Goal: Check status

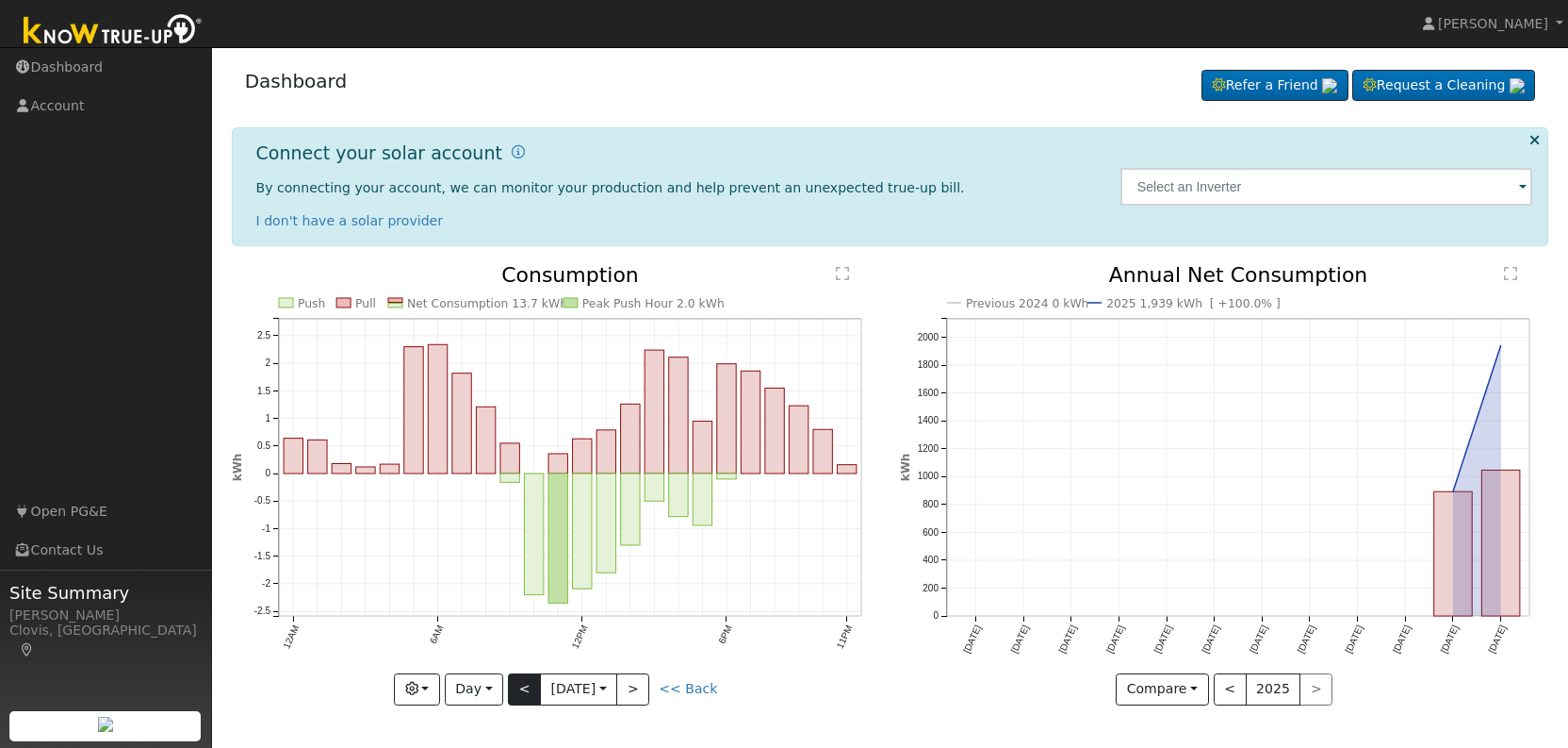
click at [514, 684] on button "<" at bounding box center [524, 689] width 33 height 32
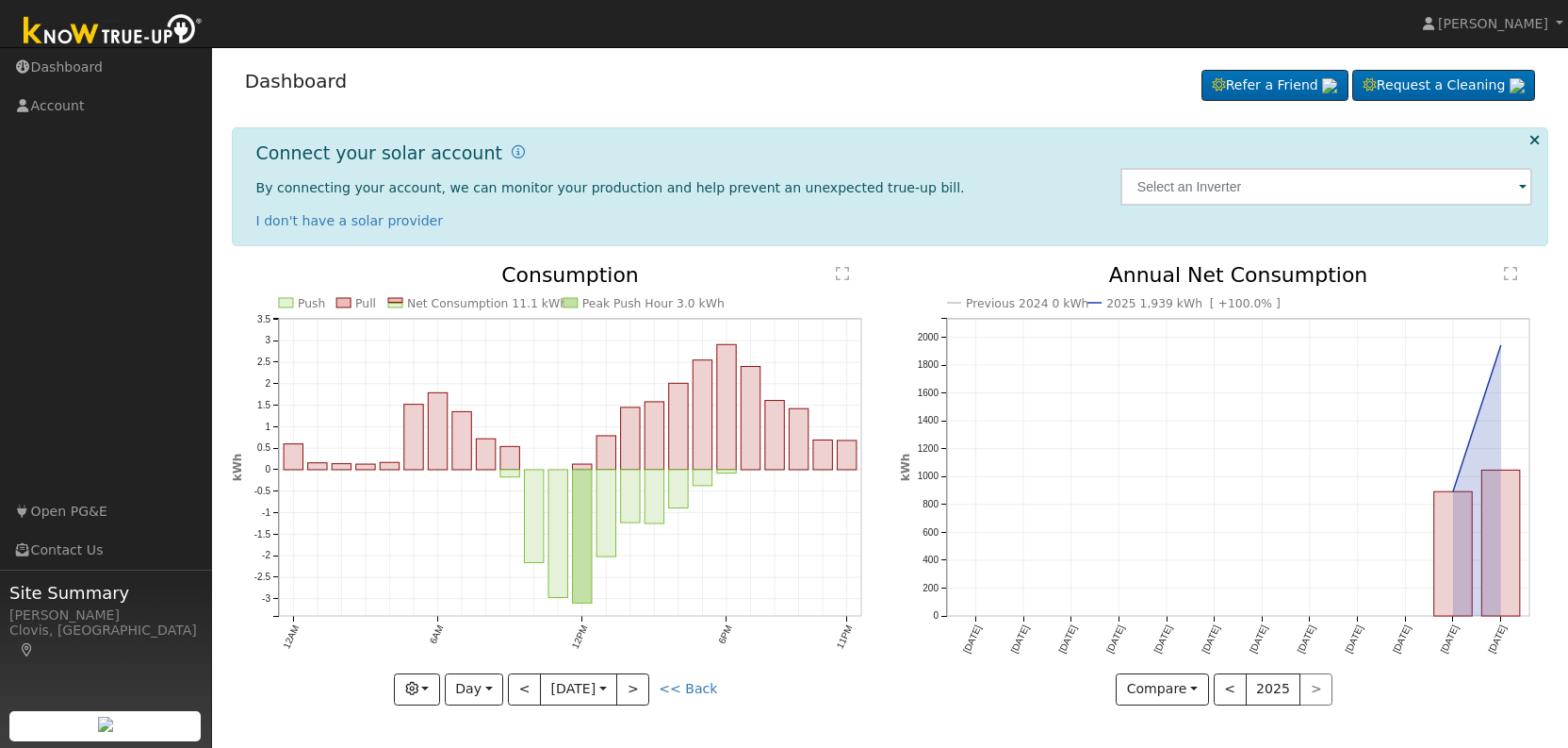
click at [514, 685] on button "<" at bounding box center [524, 689] width 33 height 32
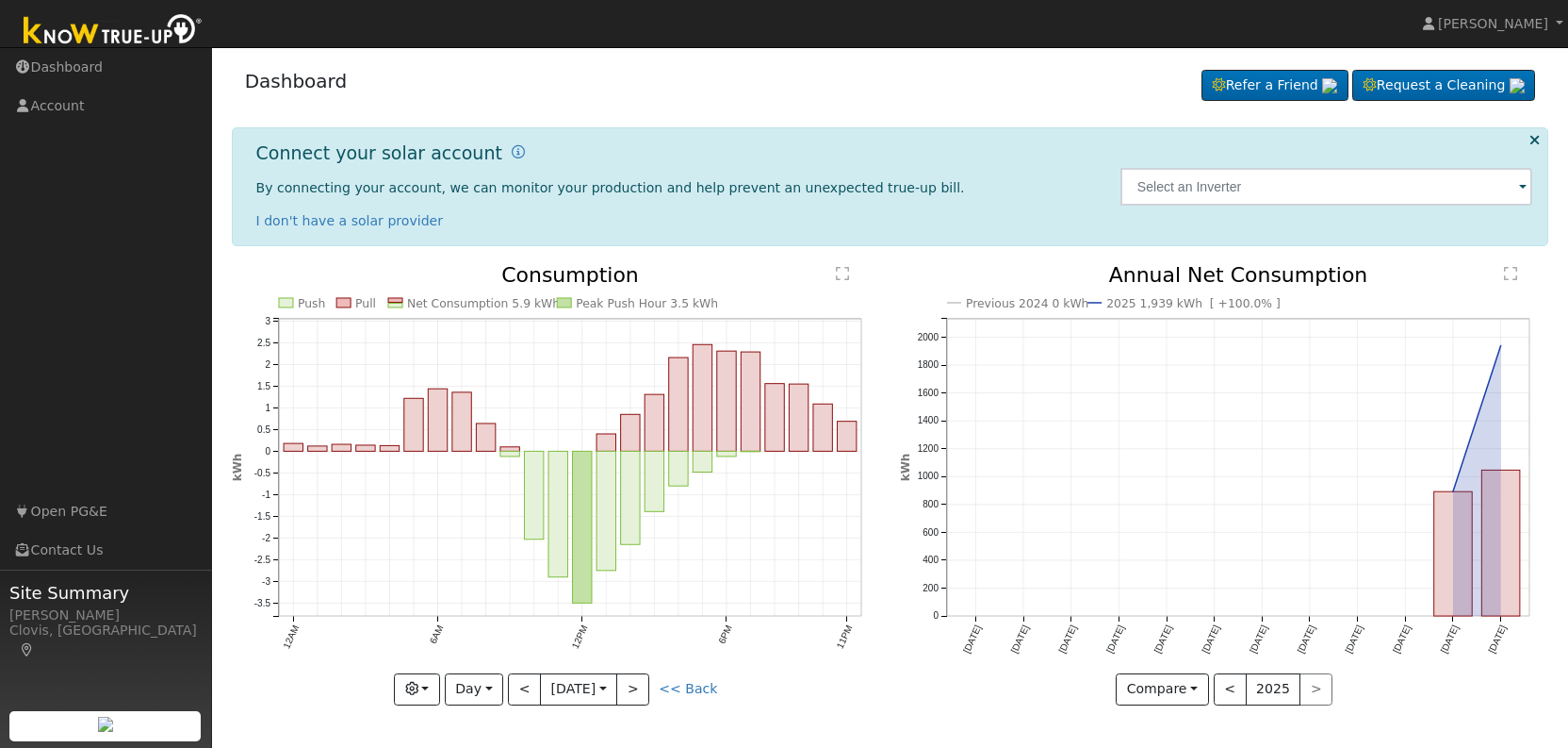
click at [514, 685] on button "<" at bounding box center [524, 689] width 33 height 32
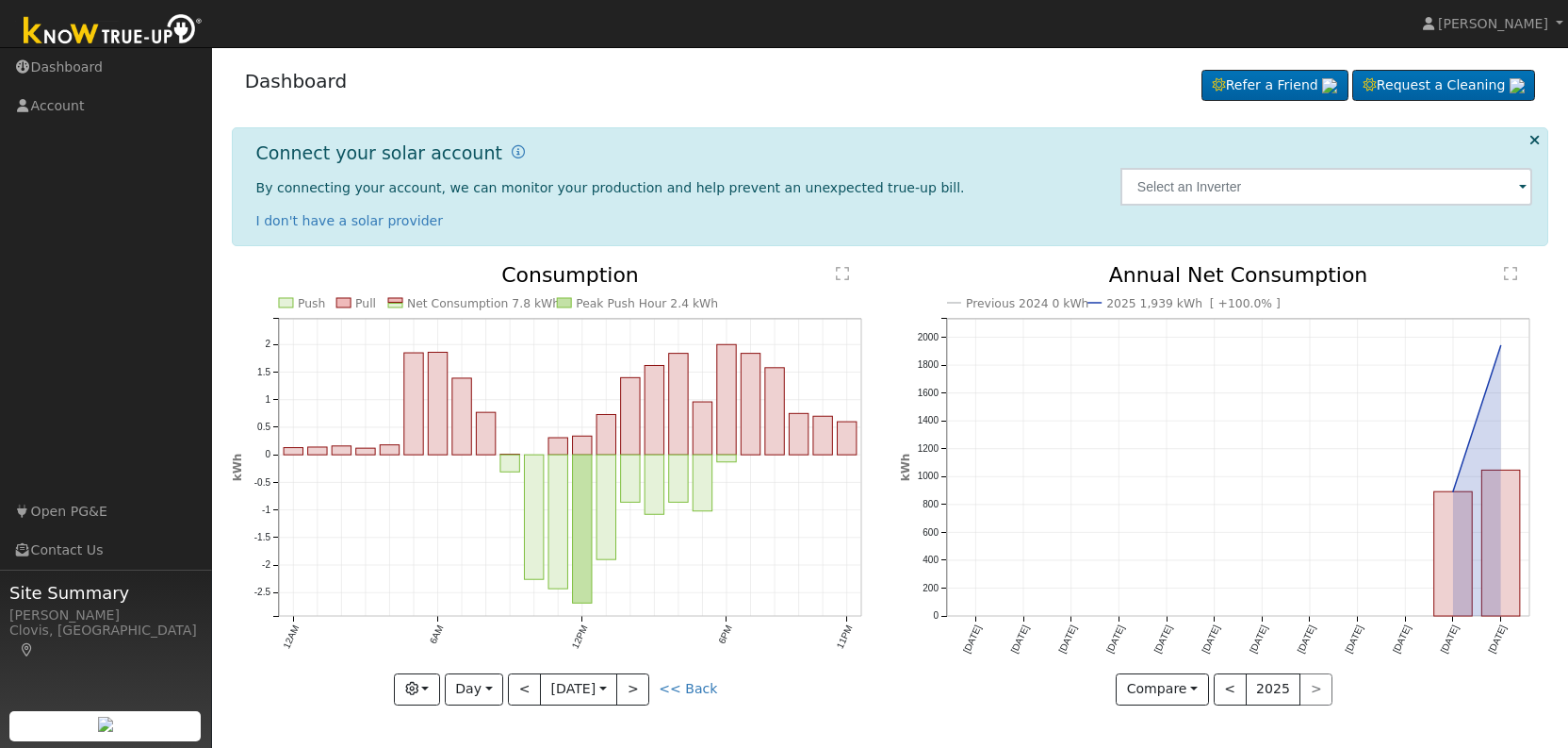
click at [514, 685] on button "<" at bounding box center [524, 689] width 33 height 32
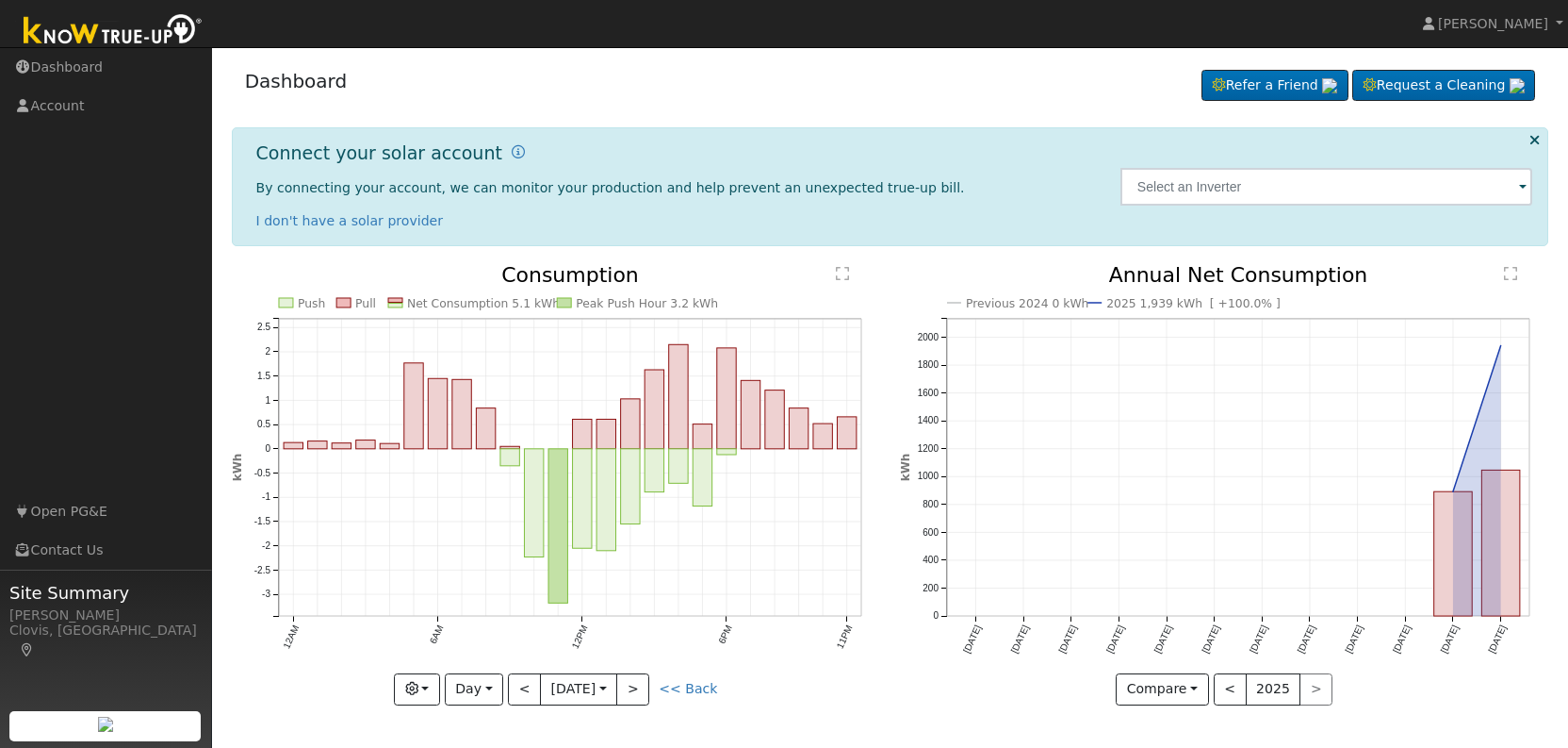
click at [514, 685] on button "<" at bounding box center [524, 689] width 33 height 32
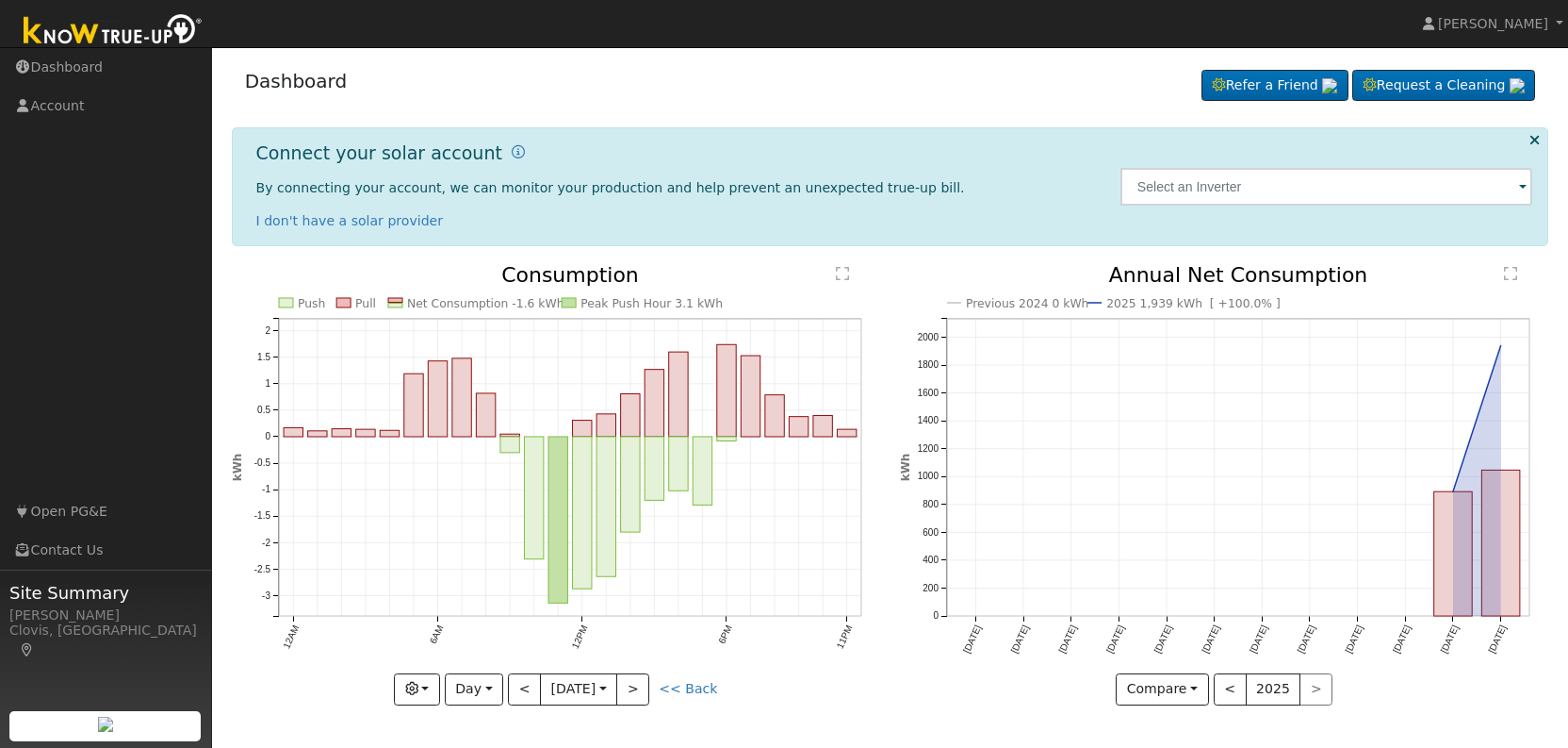
click at [514, 685] on button "<" at bounding box center [524, 689] width 33 height 32
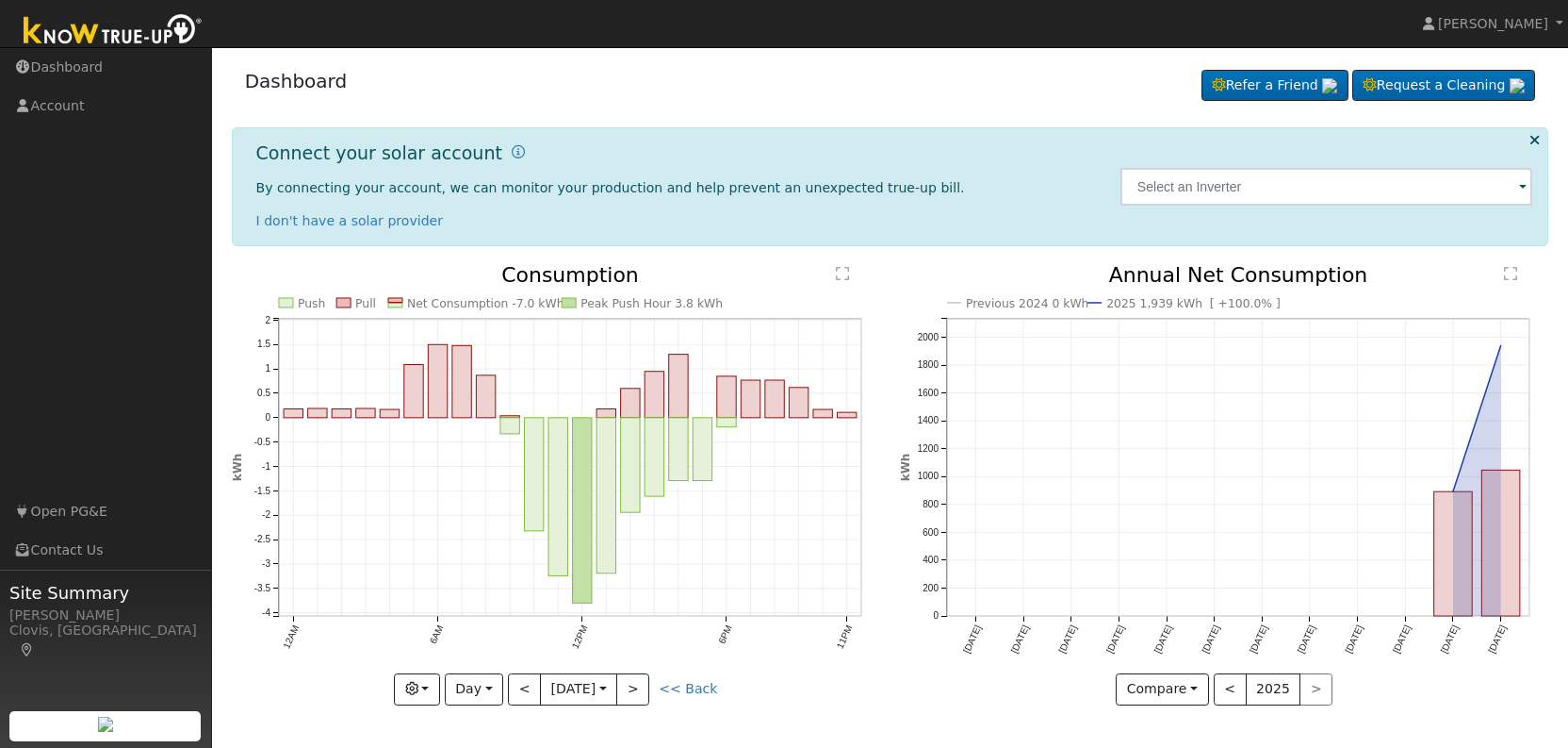
click at [514, 685] on button "<" at bounding box center [524, 689] width 33 height 32
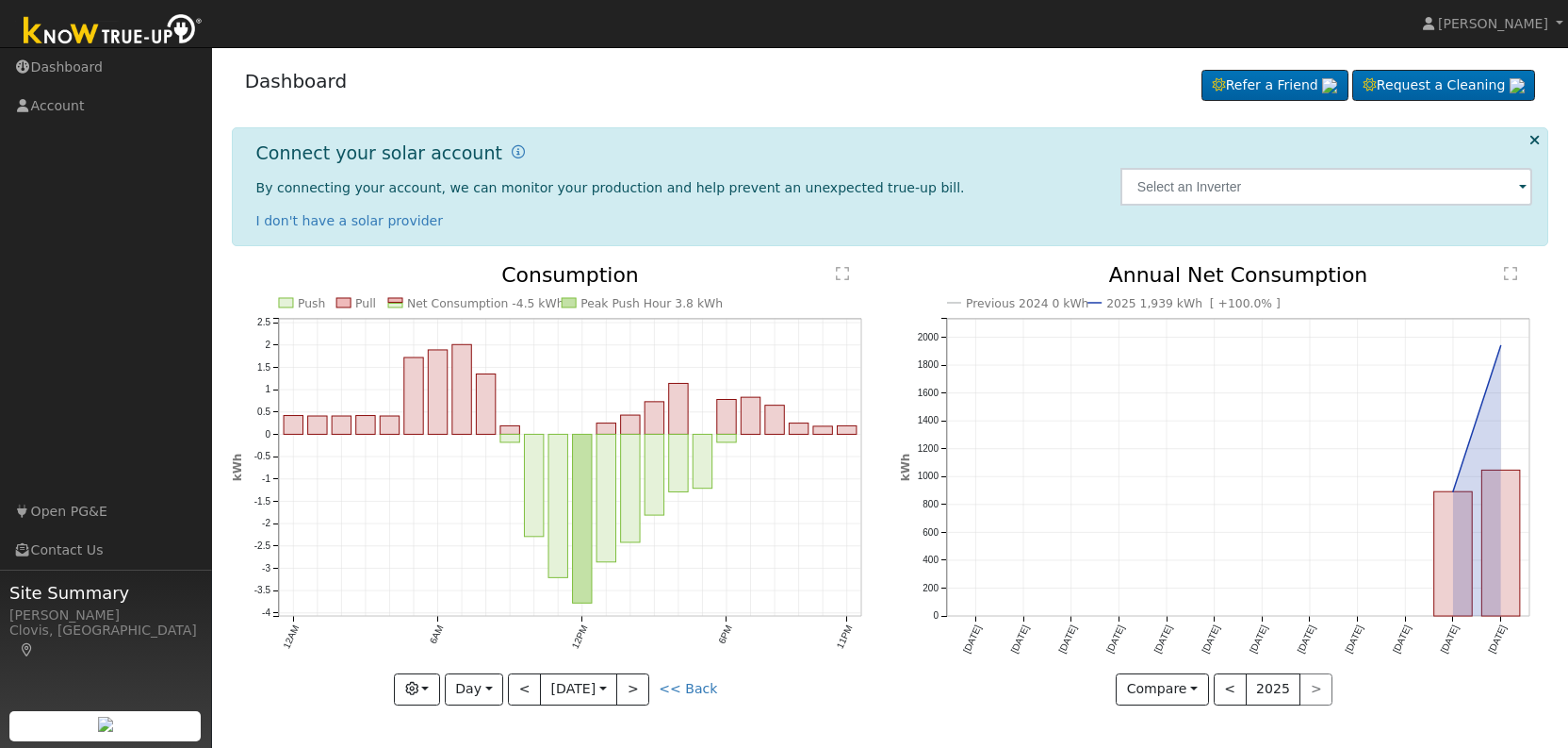
click at [514, 685] on button "<" at bounding box center [524, 689] width 33 height 32
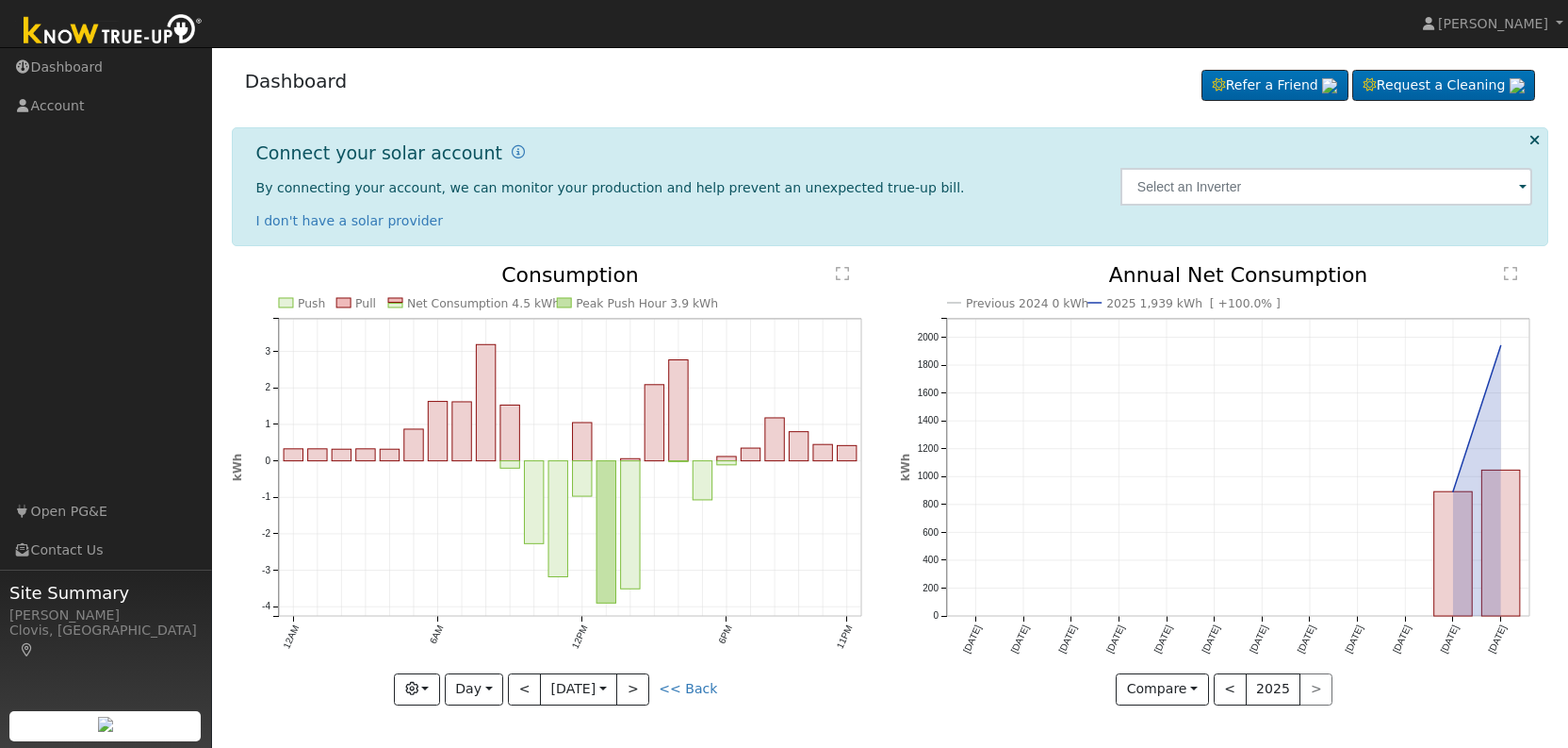
click at [514, 685] on button "<" at bounding box center [524, 689] width 33 height 32
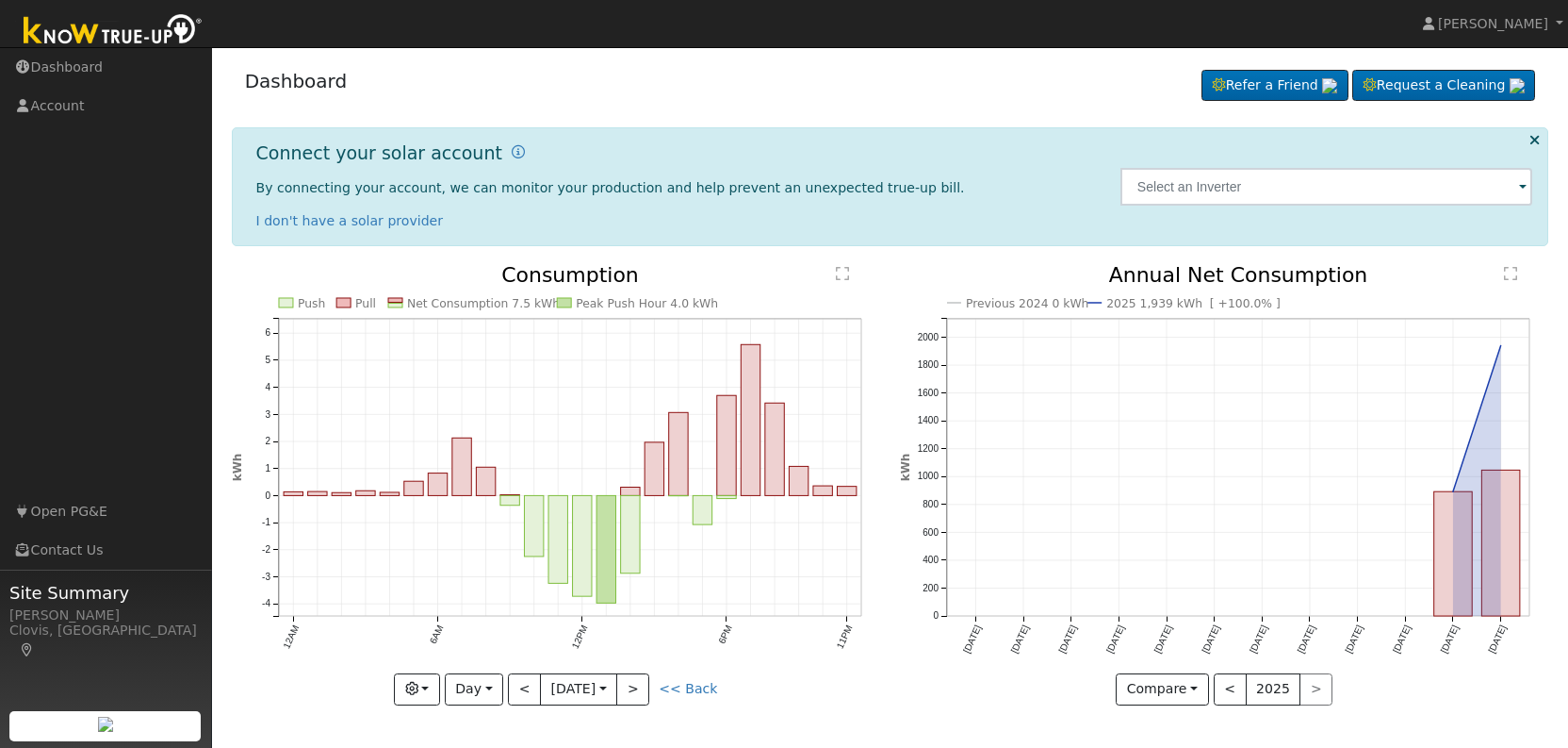
click at [514, 685] on button "<" at bounding box center [524, 689] width 33 height 32
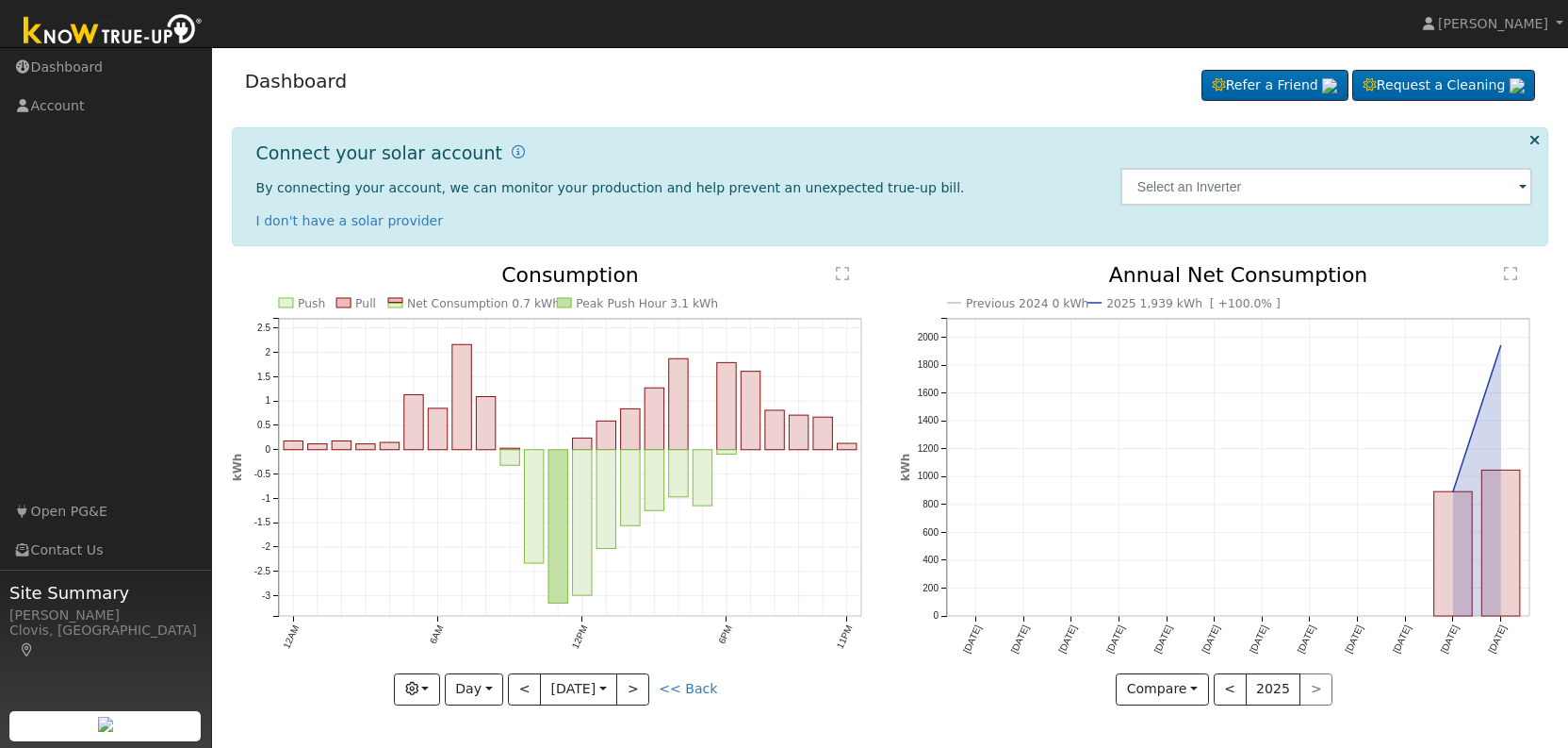
click at [514, 685] on button "<" at bounding box center [524, 689] width 33 height 32
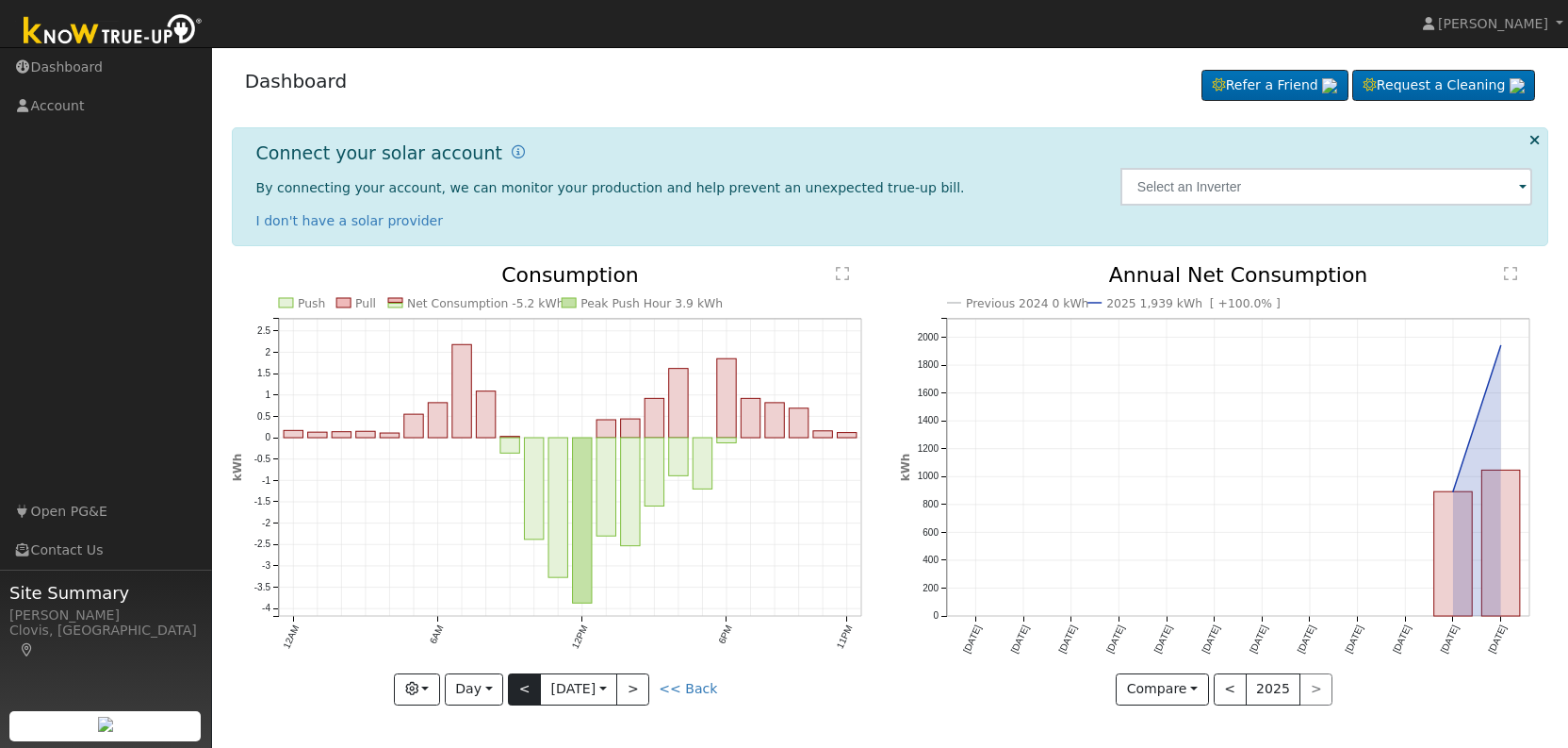
click at [521, 685] on button "<" at bounding box center [524, 689] width 33 height 32
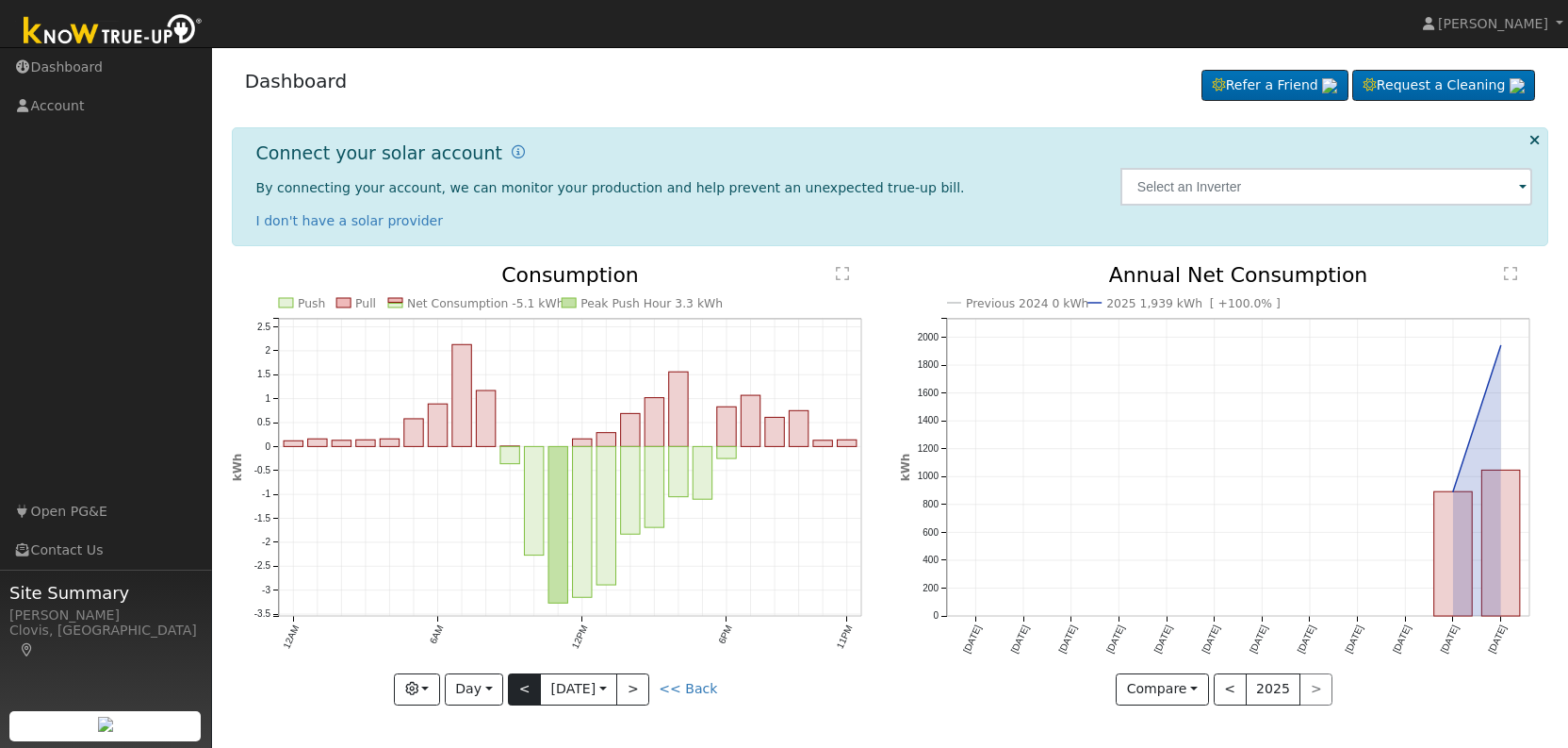
click at [521, 685] on button "<" at bounding box center [524, 689] width 33 height 32
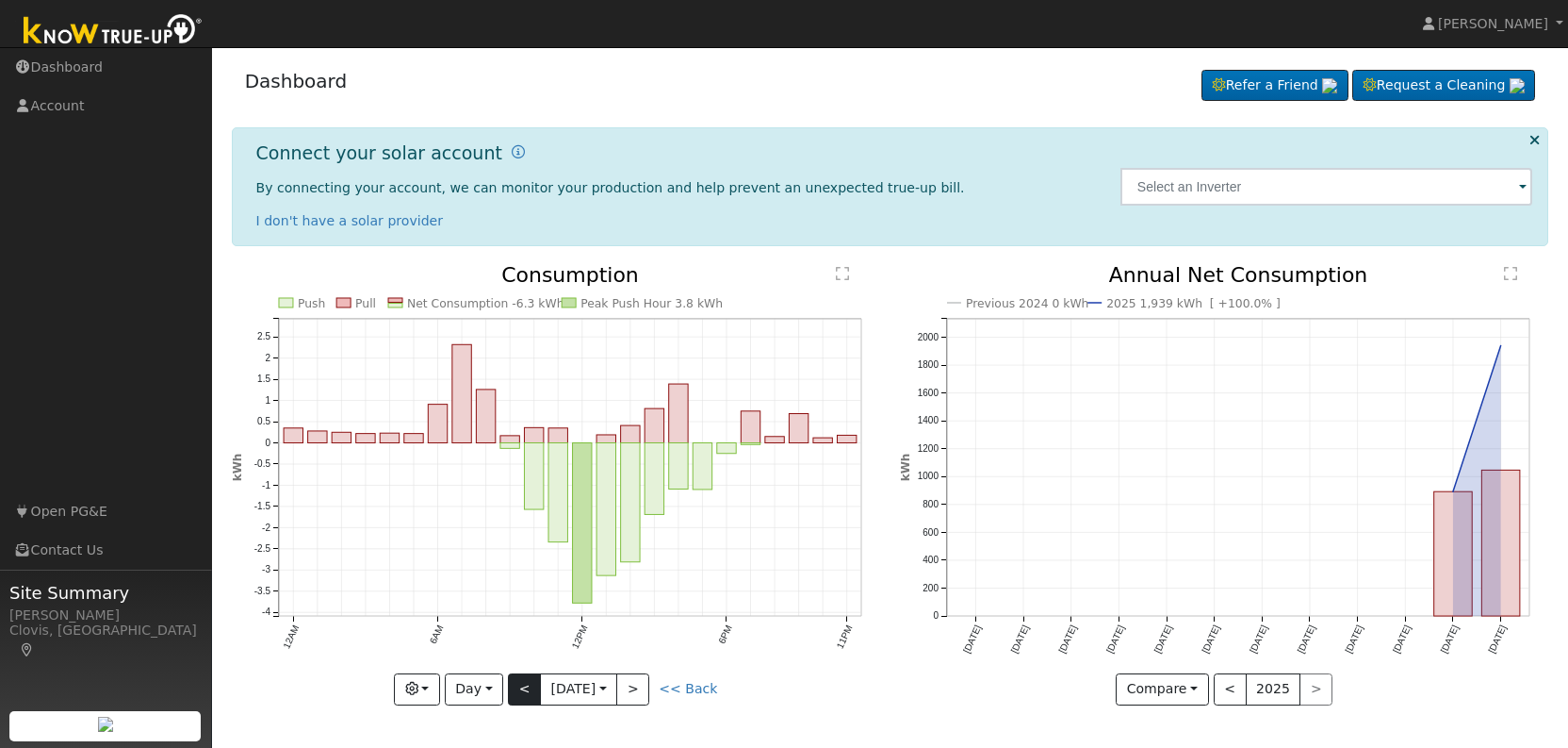
click at [521, 685] on button "<" at bounding box center [524, 689] width 33 height 32
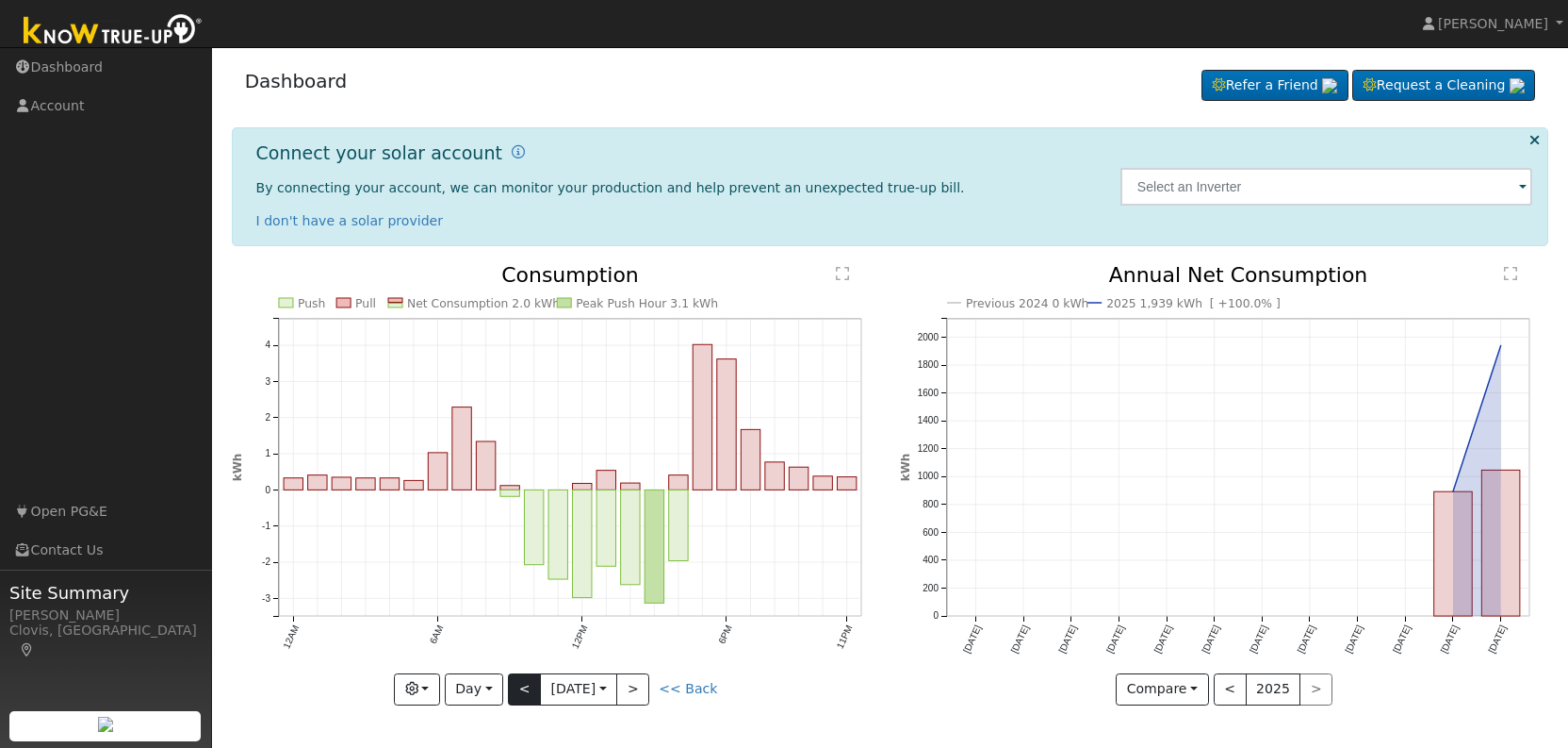
click at [516, 683] on button "<" at bounding box center [524, 689] width 33 height 32
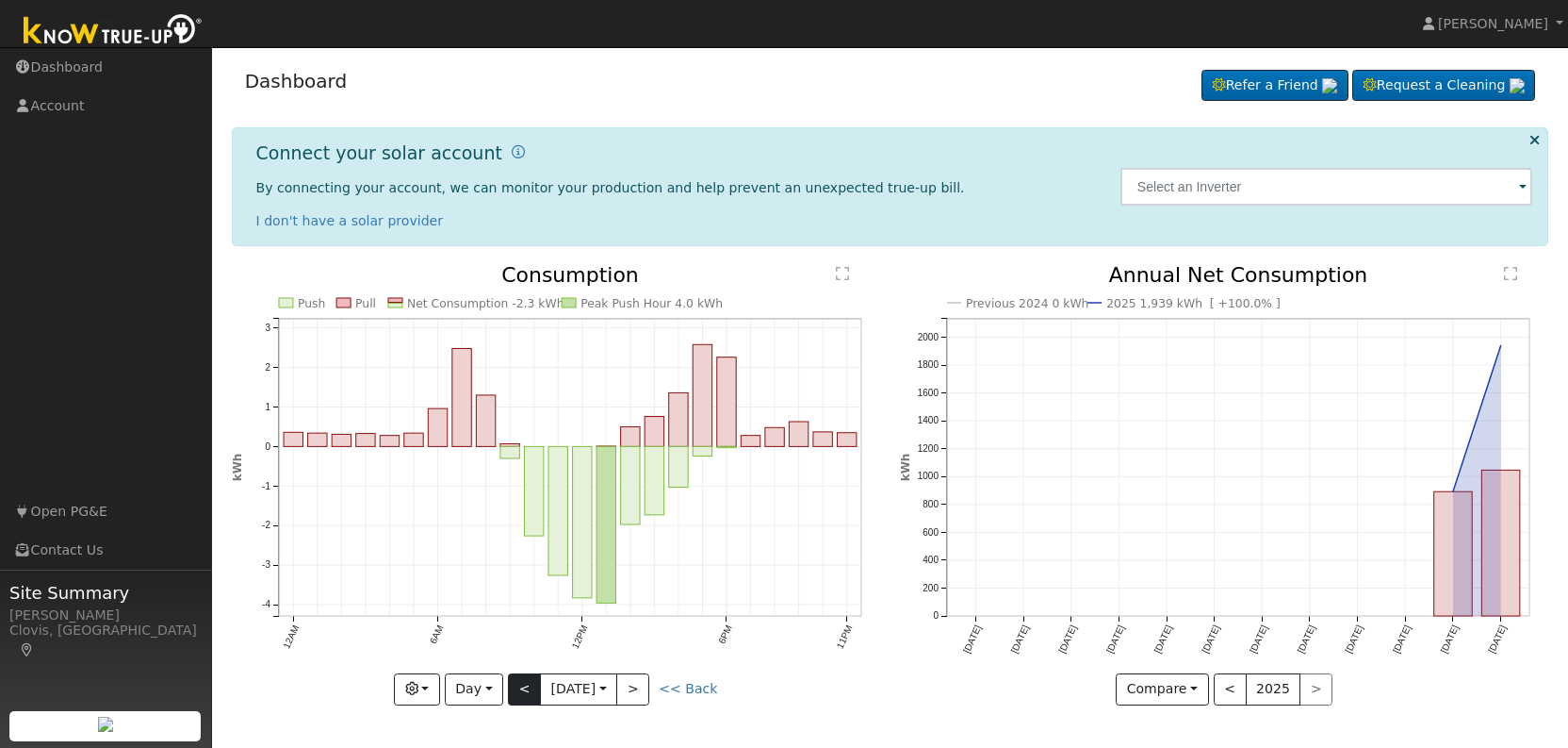
click at [516, 683] on button "<" at bounding box center [524, 689] width 33 height 32
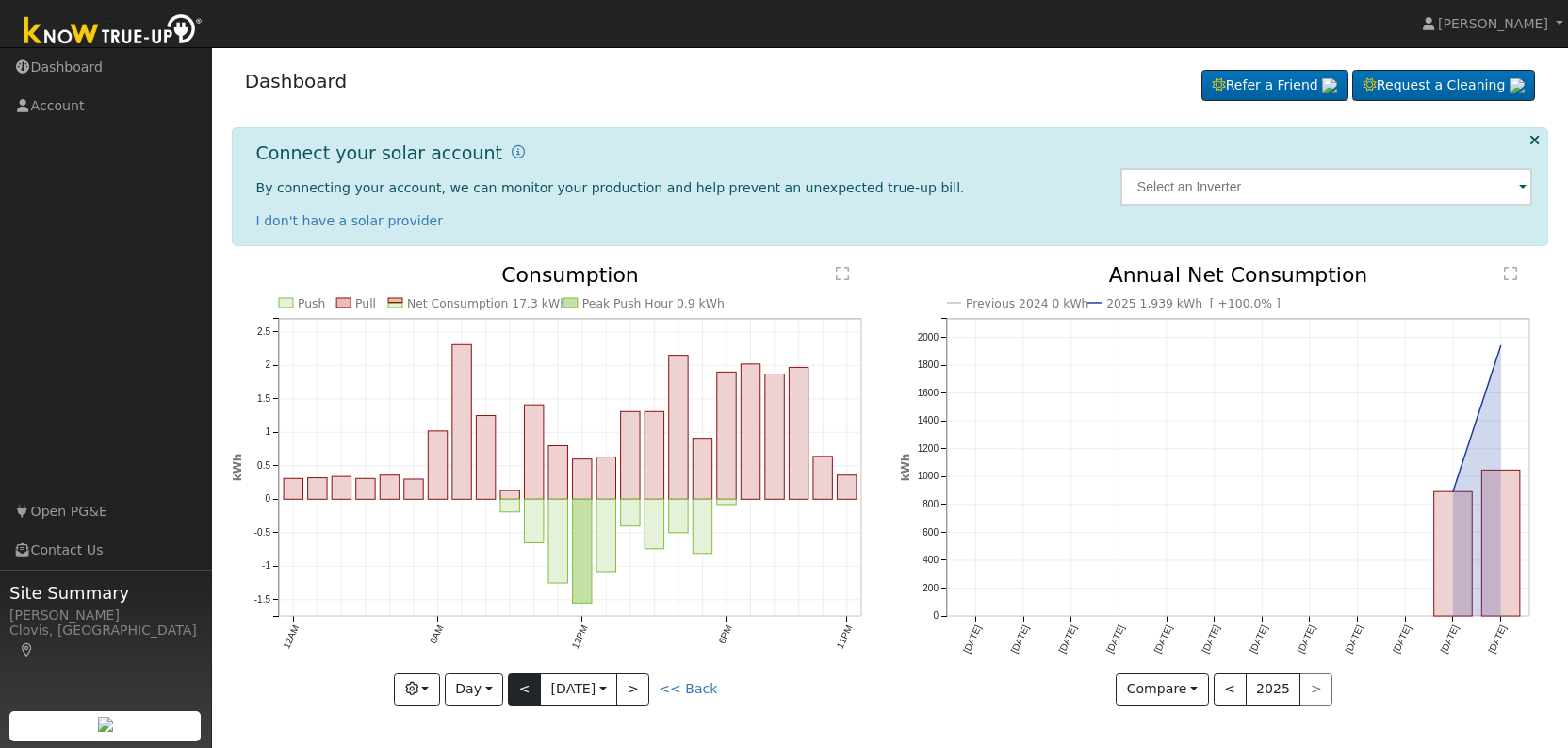
click at [516, 683] on button "<" at bounding box center [524, 689] width 33 height 32
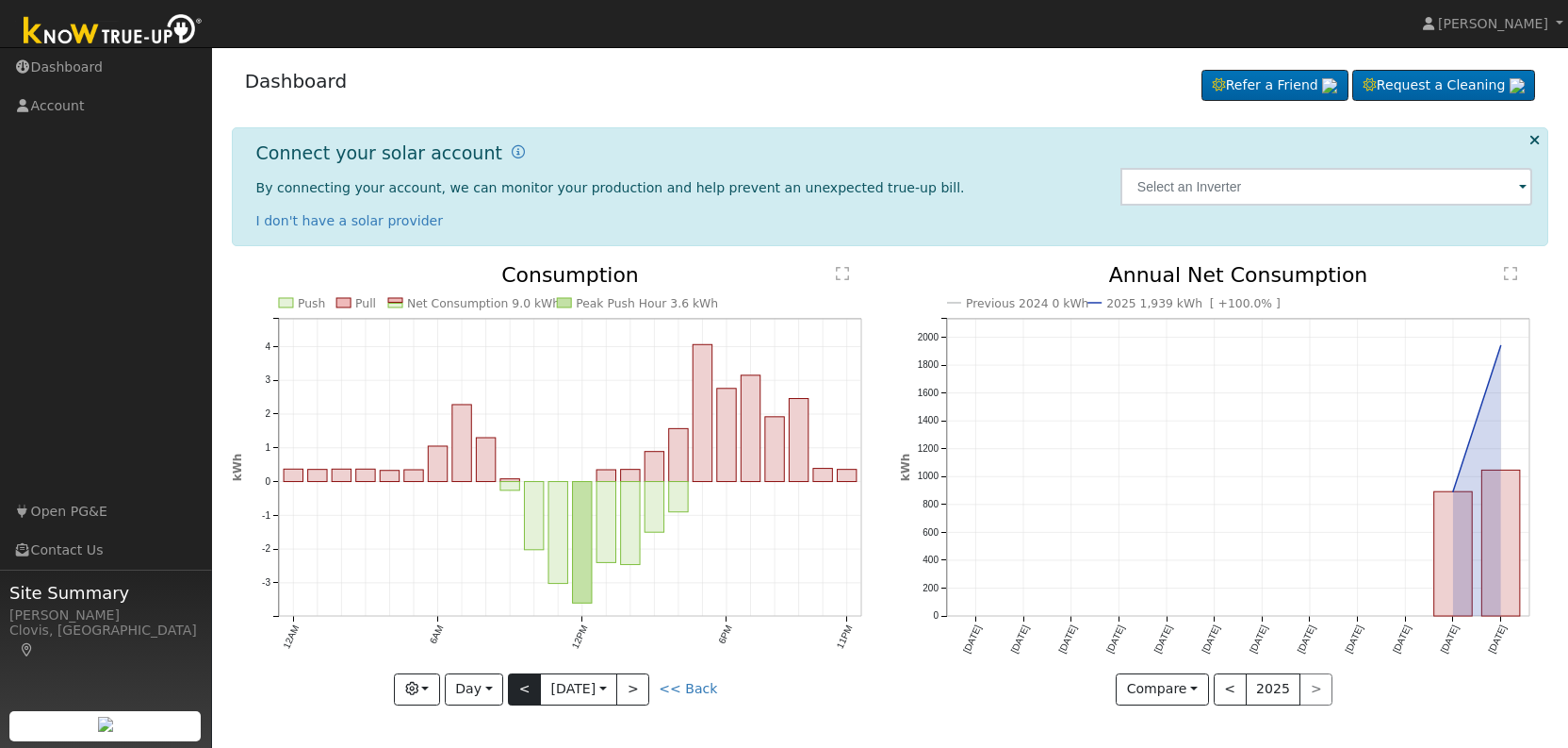
click at [516, 683] on button "<" at bounding box center [524, 689] width 33 height 32
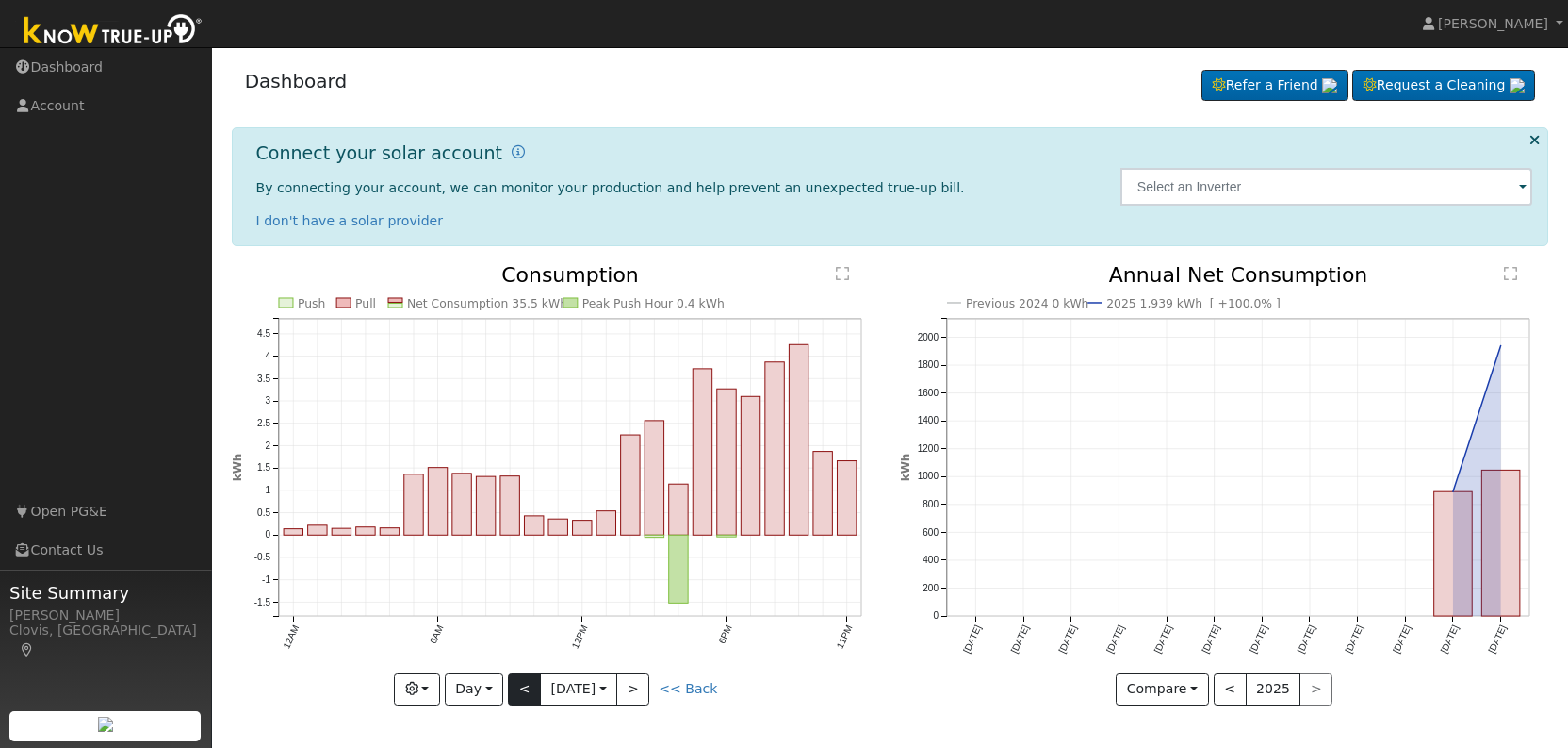
click at [516, 683] on button "<" at bounding box center [524, 689] width 33 height 32
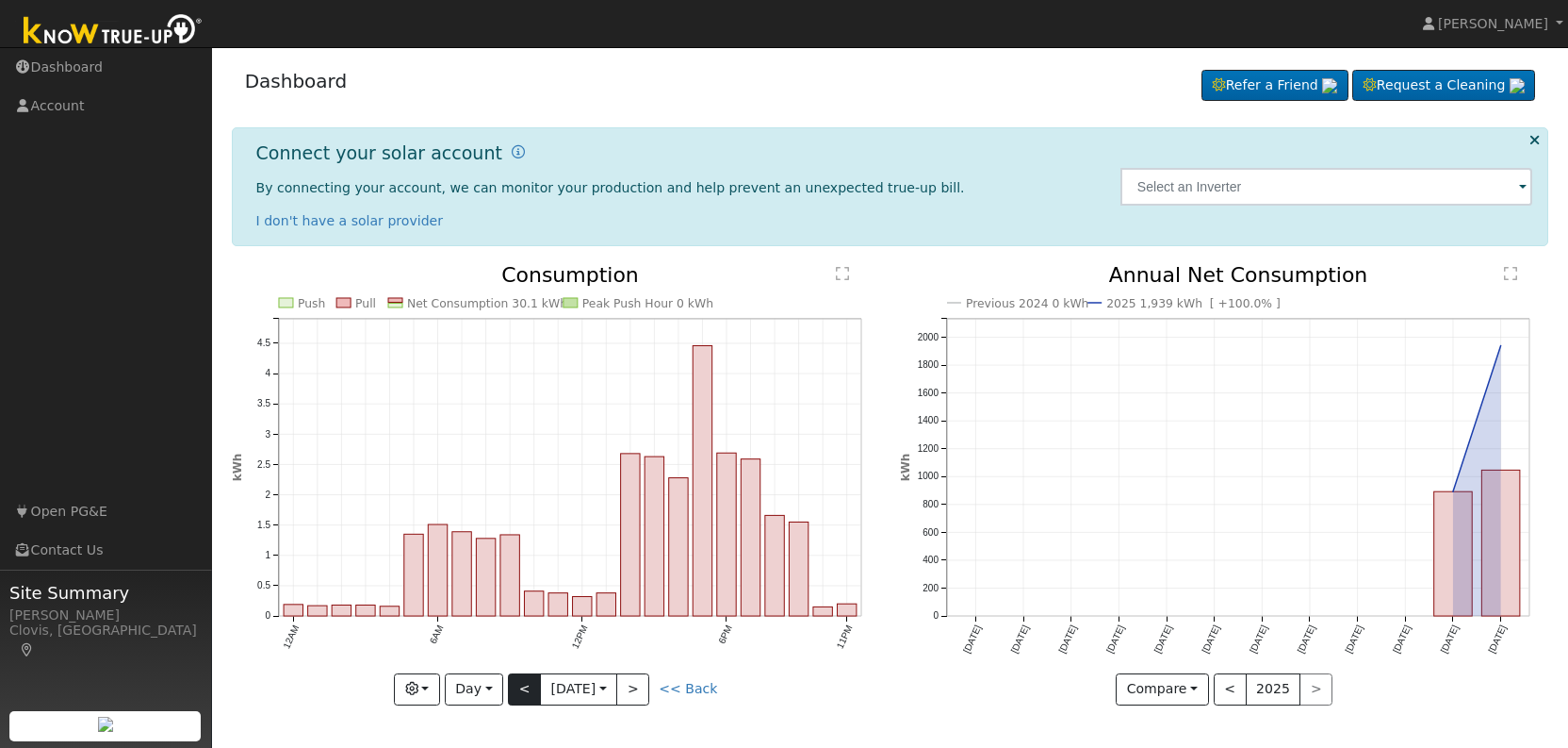
click at [516, 683] on button "<" at bounding box center [524, 689] width 33 height 32
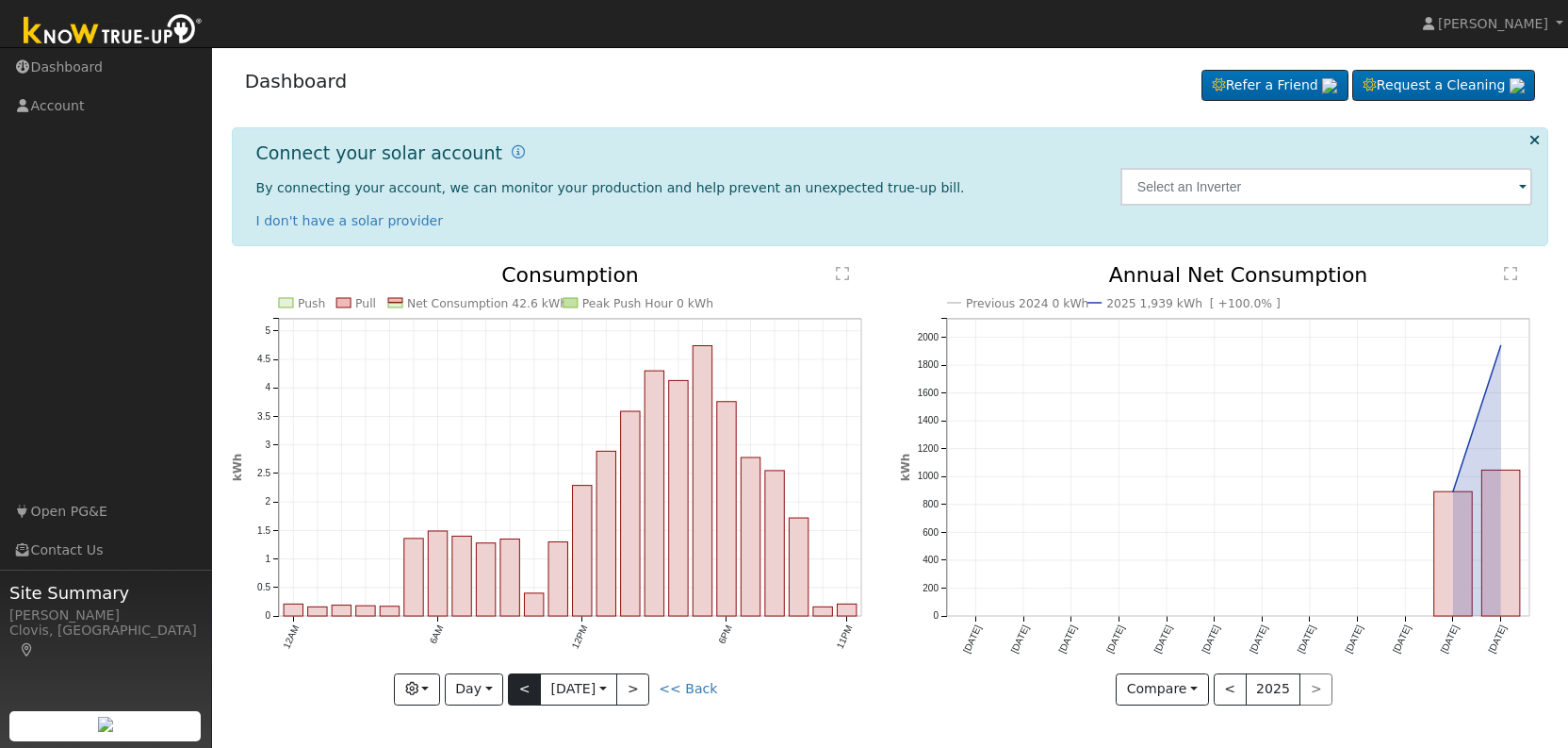
click at [516, 683] on button "<" at bounding box center [524, 689] width 33 height 32
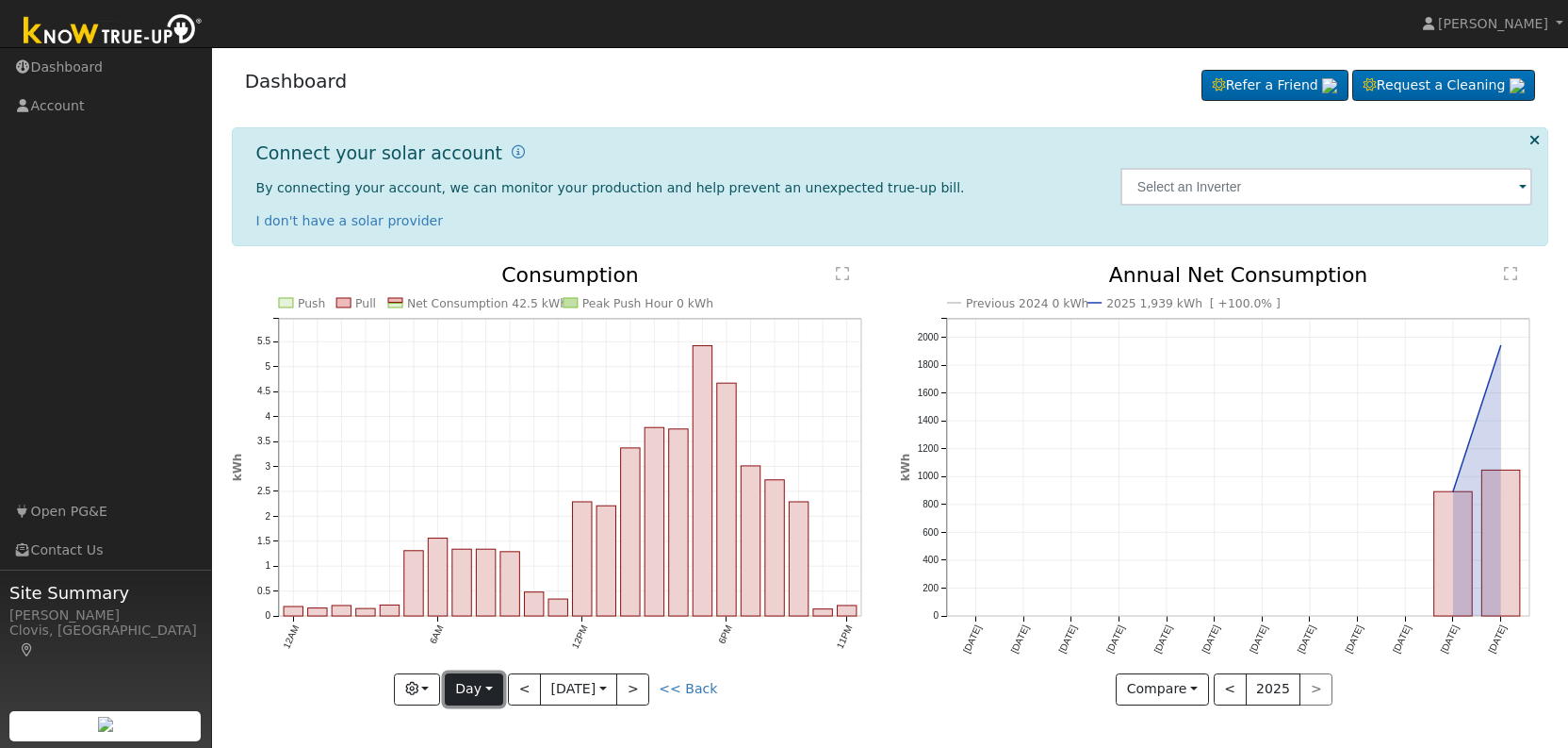
click at [491, 688] on button "Day" at bounding box center [474, 689] width 59 height 32
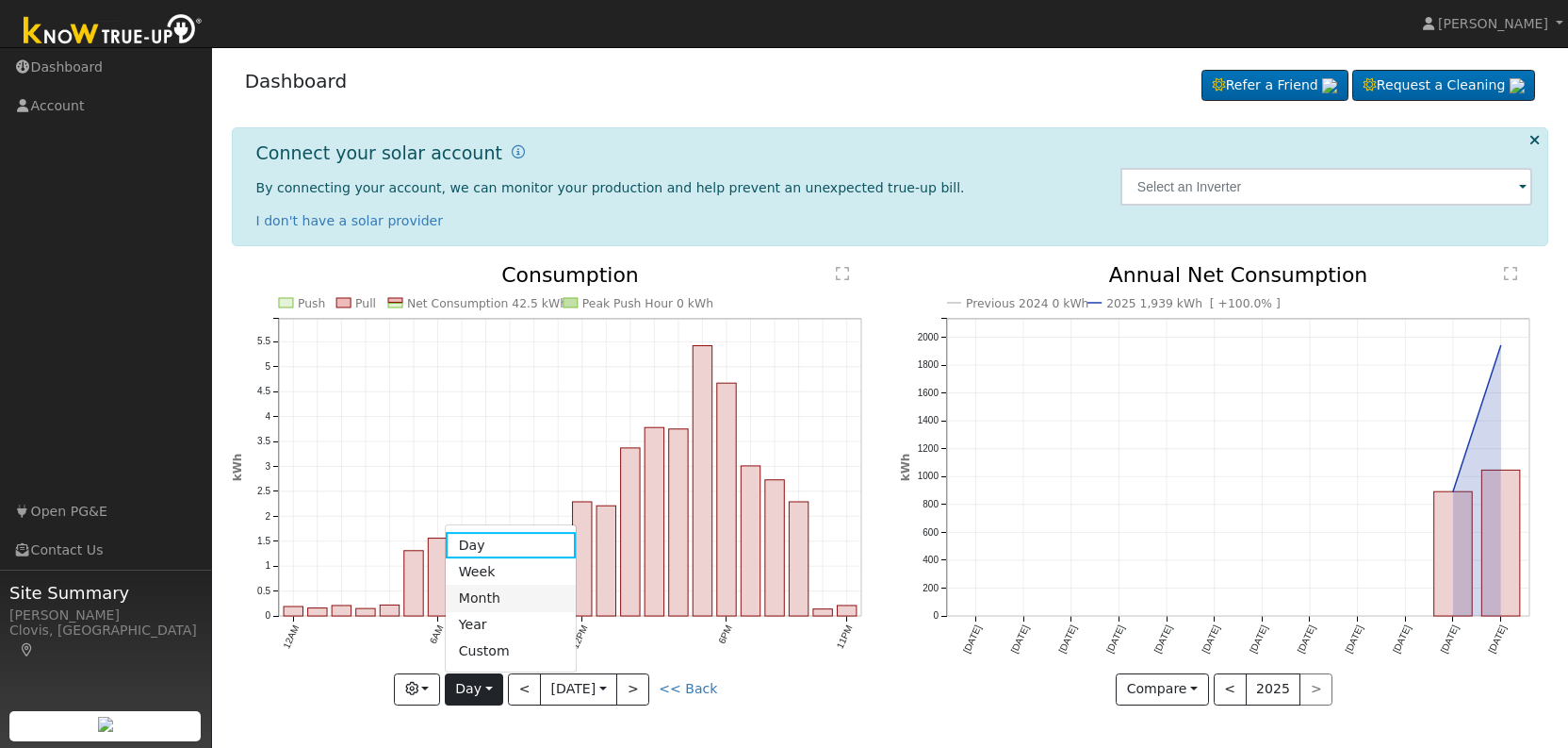
click at [498, 595] on link "Month" at bounding box center [511, 598] width 131 height 26
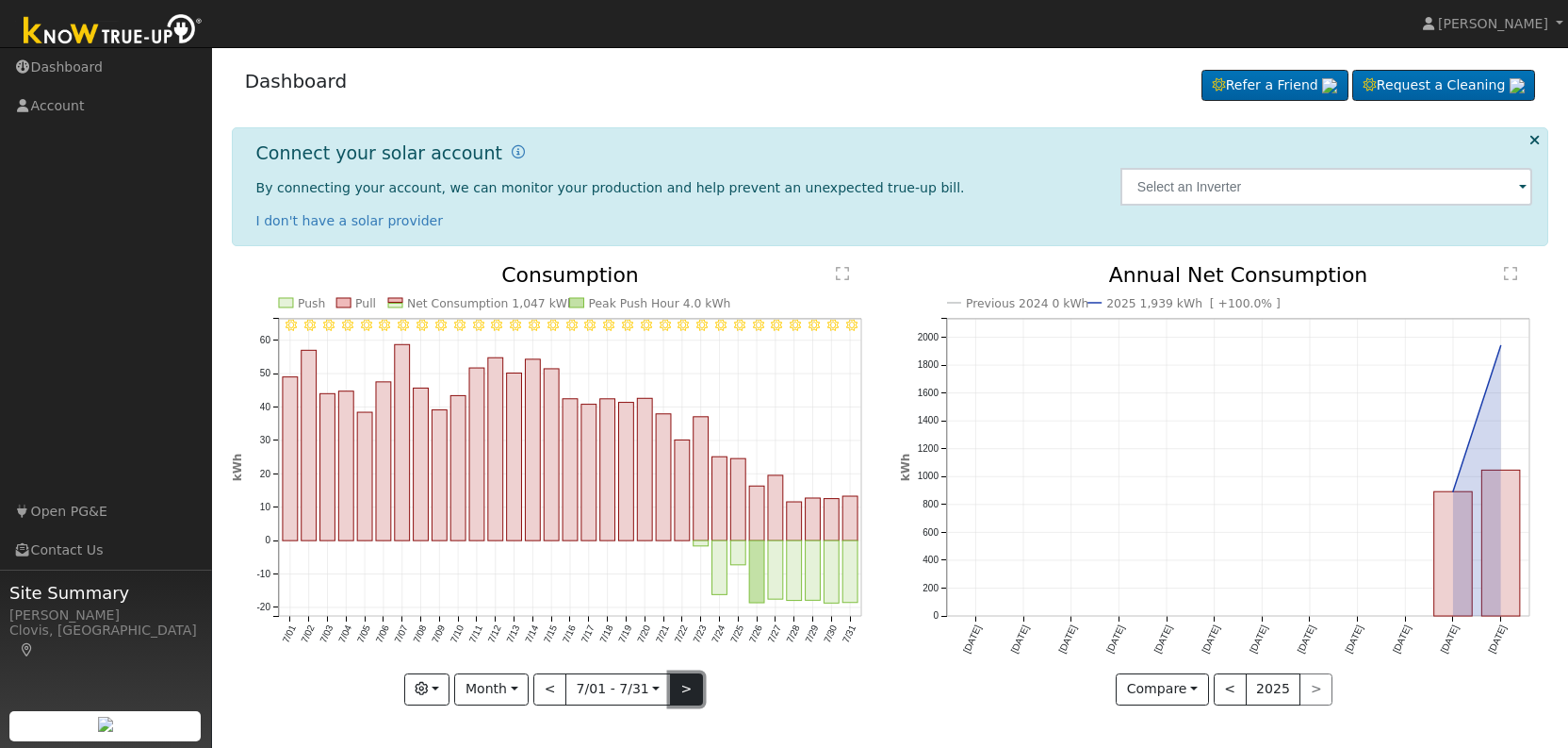
click at [683, 695] on button ">" at bounding box center [686, 689] width 33 height 32
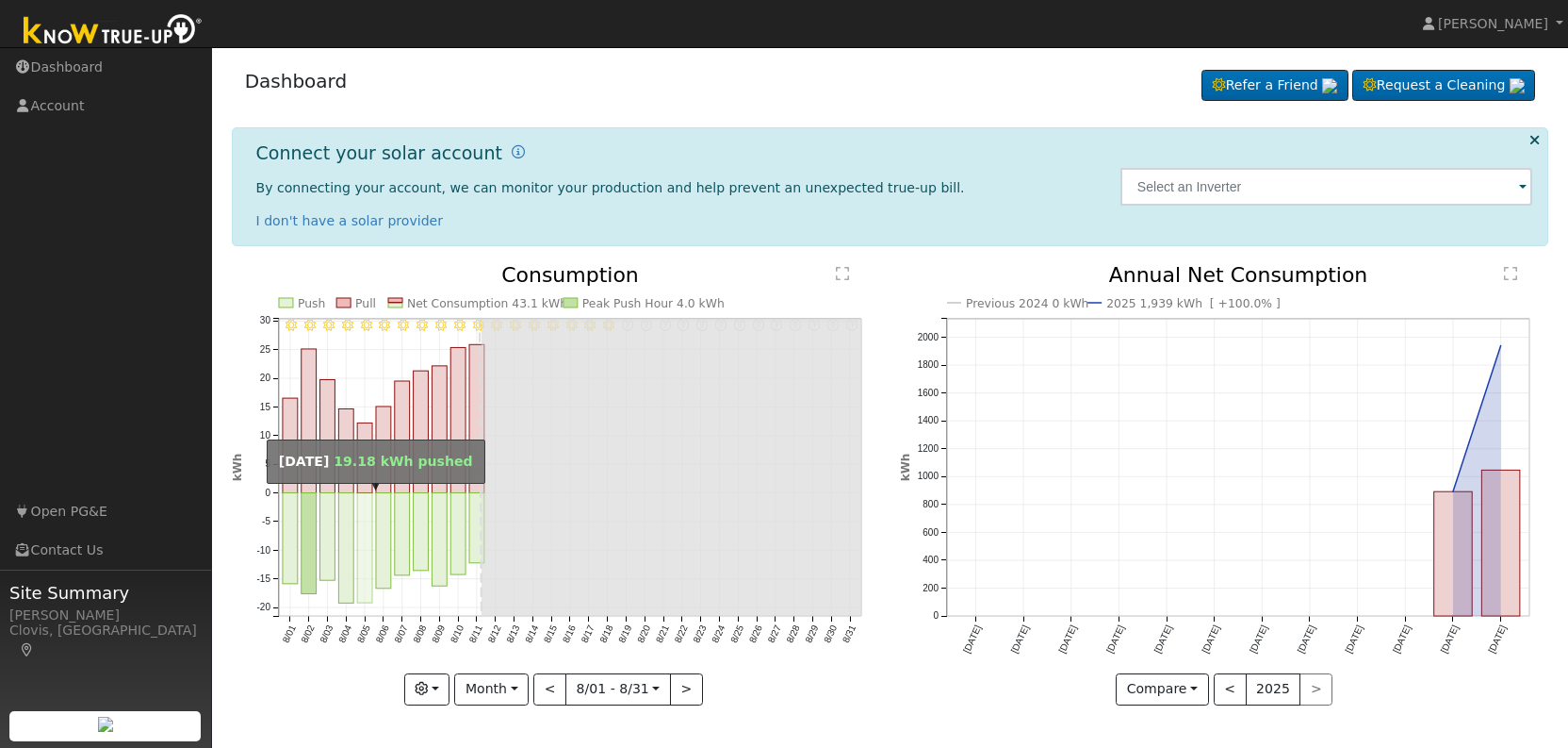
click at [360, 541] on rect "onclick=""" at bounding box center [364, 548] width 15 height 110
type input "[DATE]"
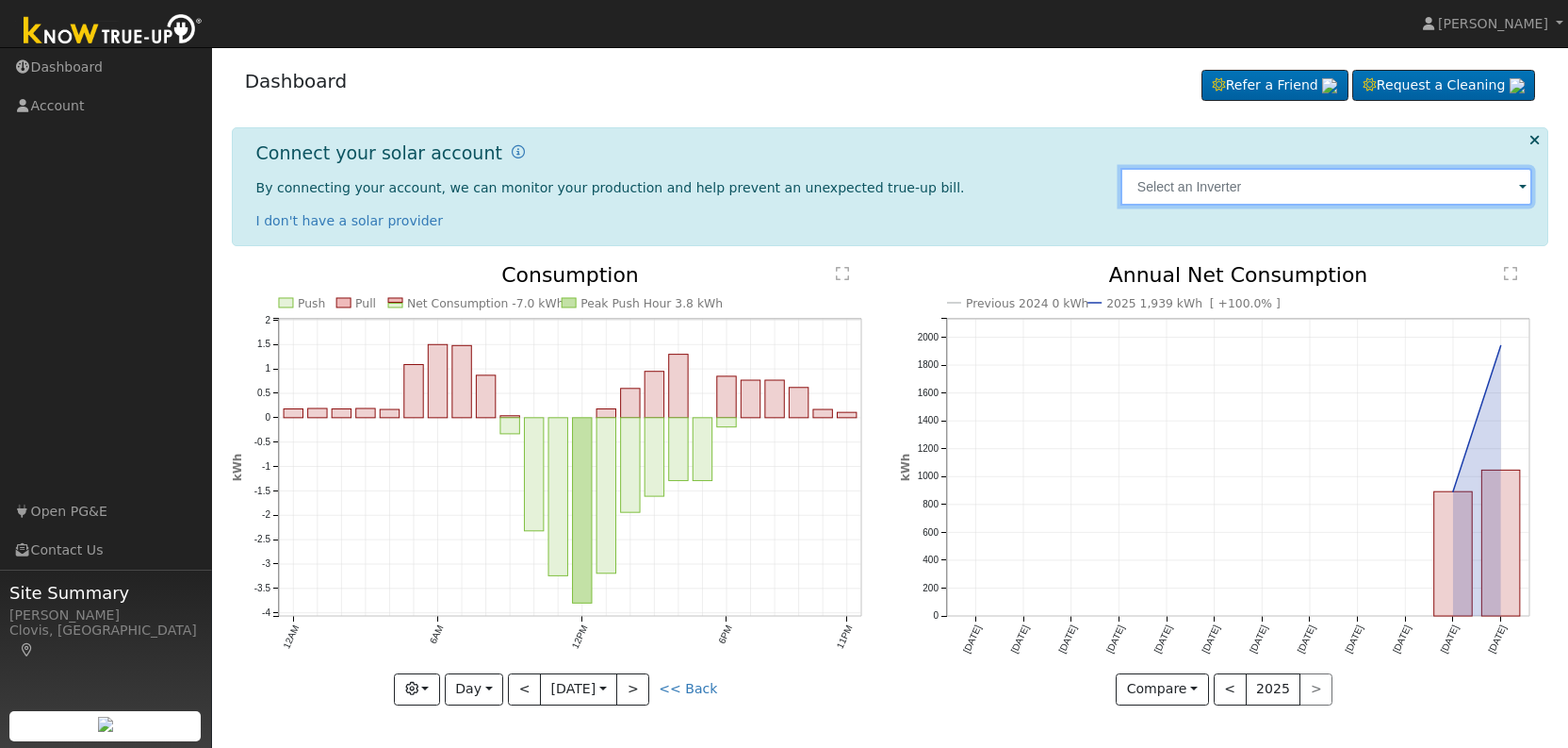
click at [1520, 186] on input "text" at bounding box center [1326, 187] width 413 height 38
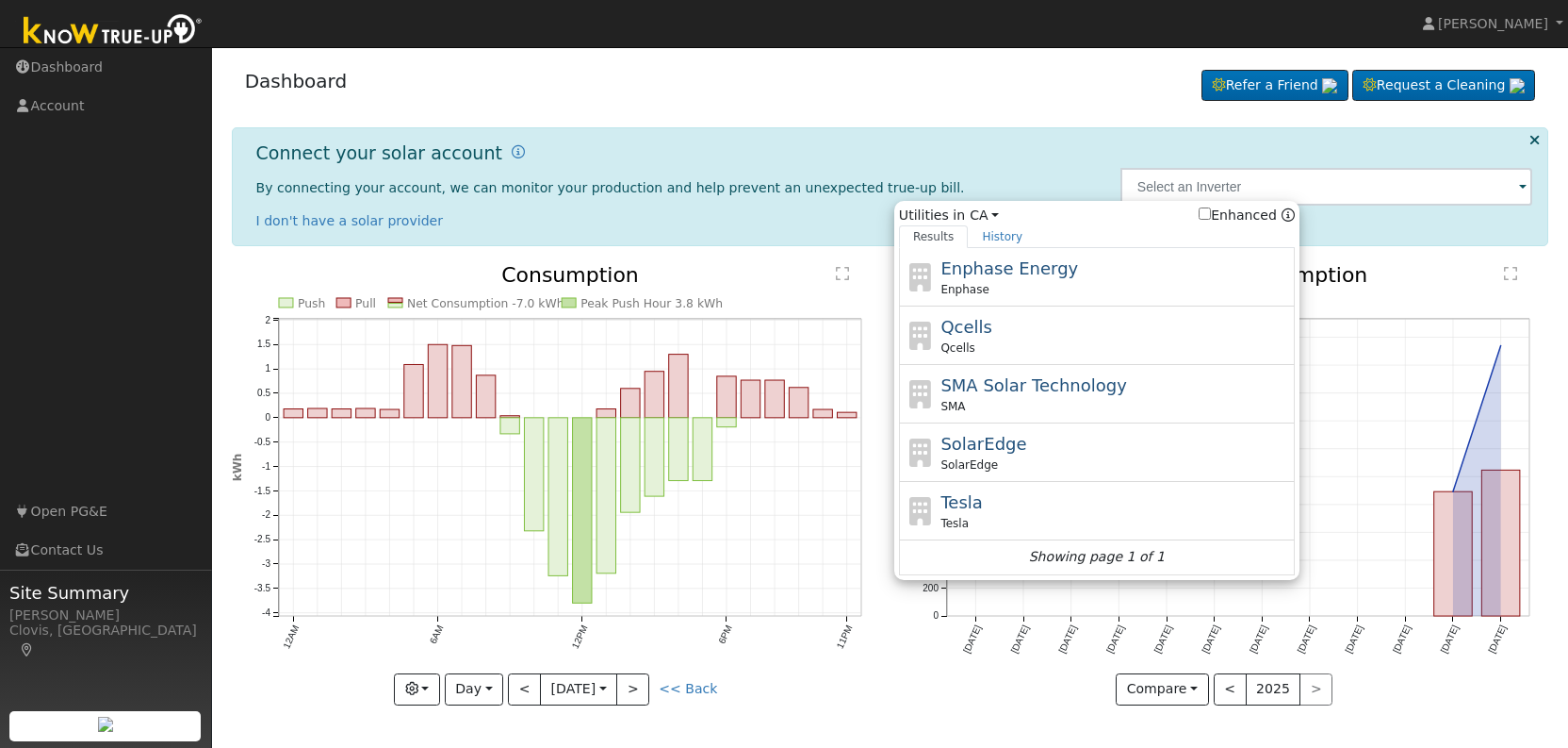
click at [1526, 185] on span at bounding box center [1523, 188] width 8 height 22
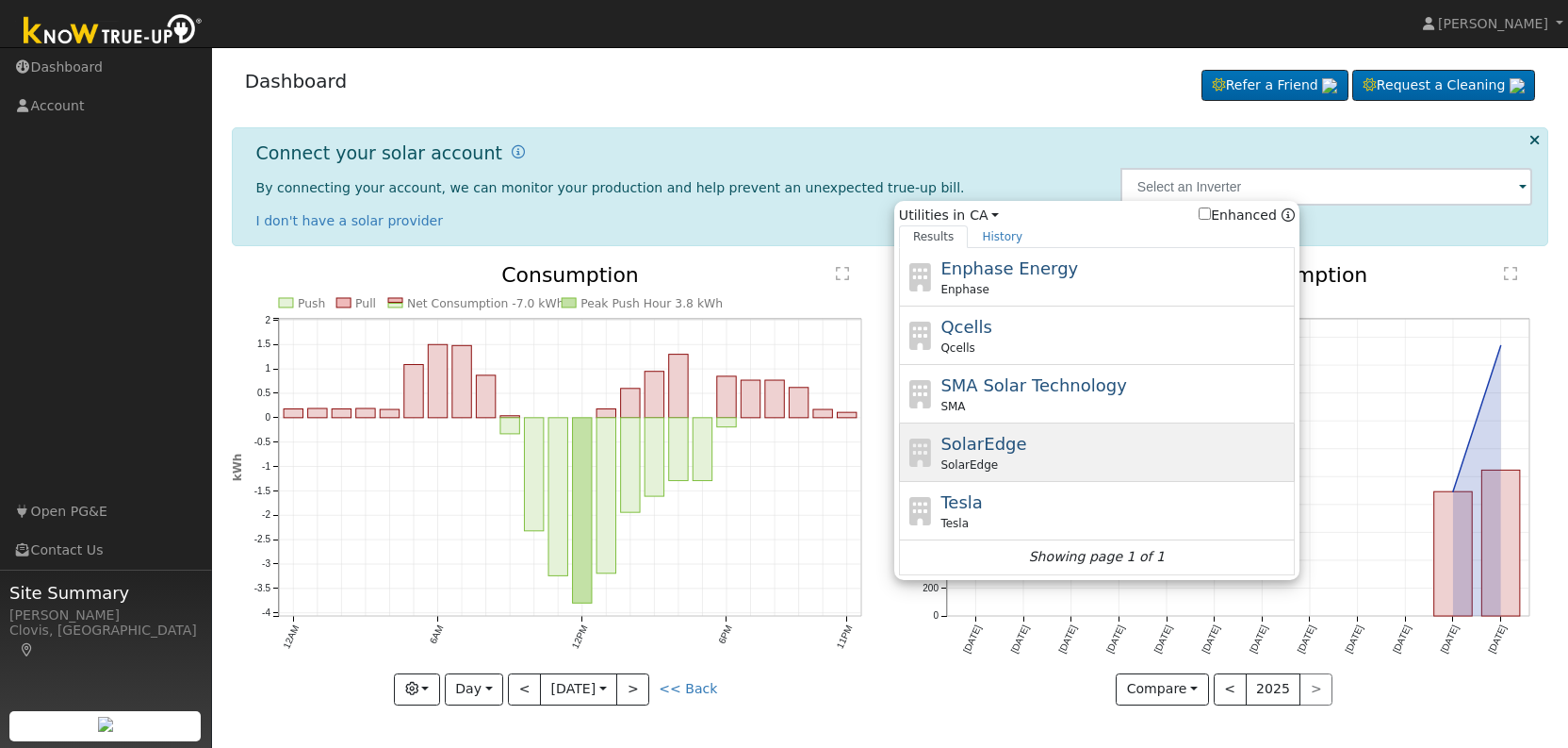
click at [1175, 456] on div "SolarEdge" at bounding box center [1115, 465] width 349 height 17
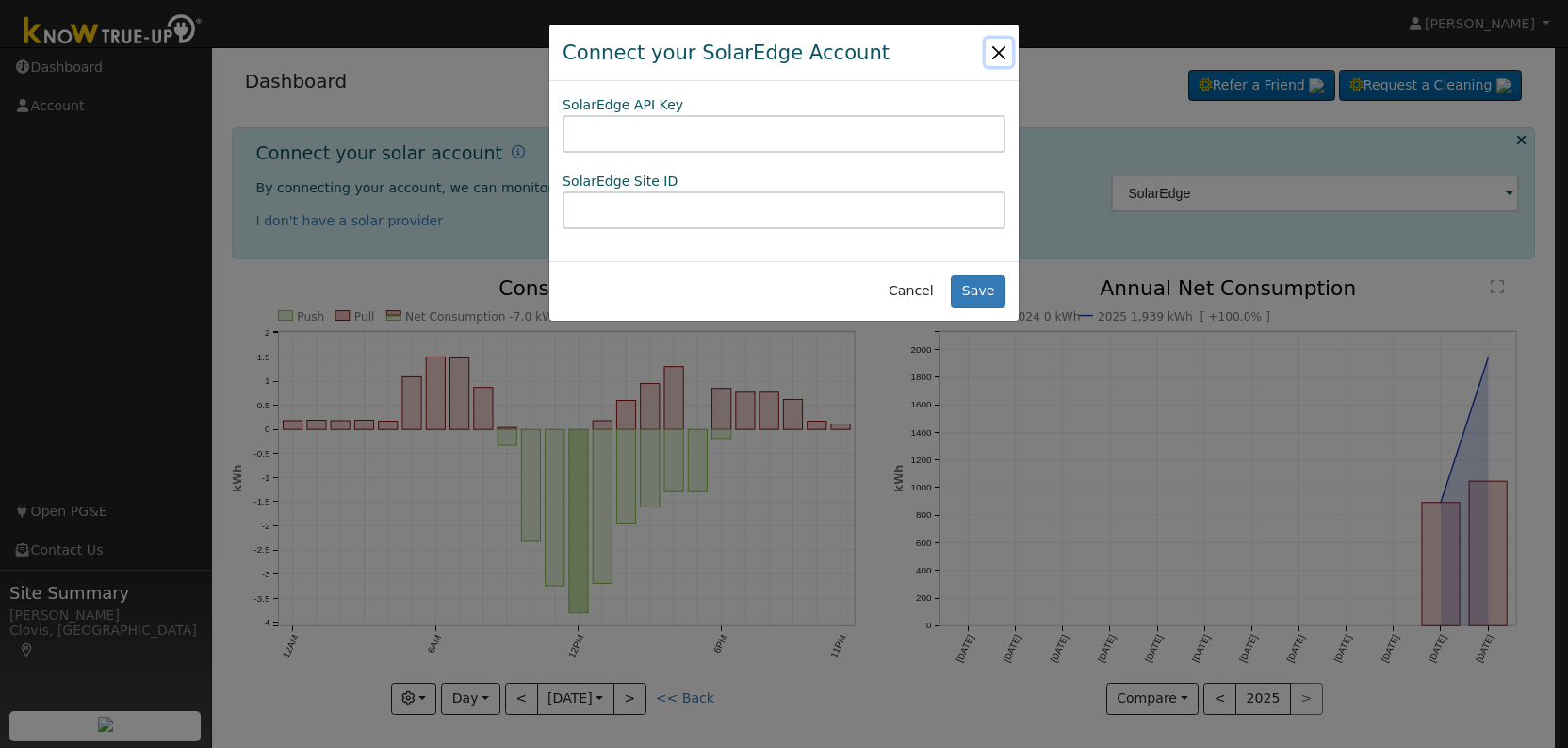
click at [988, 54] on button "Close" at bounding box center [999, 52] width 26 height 26
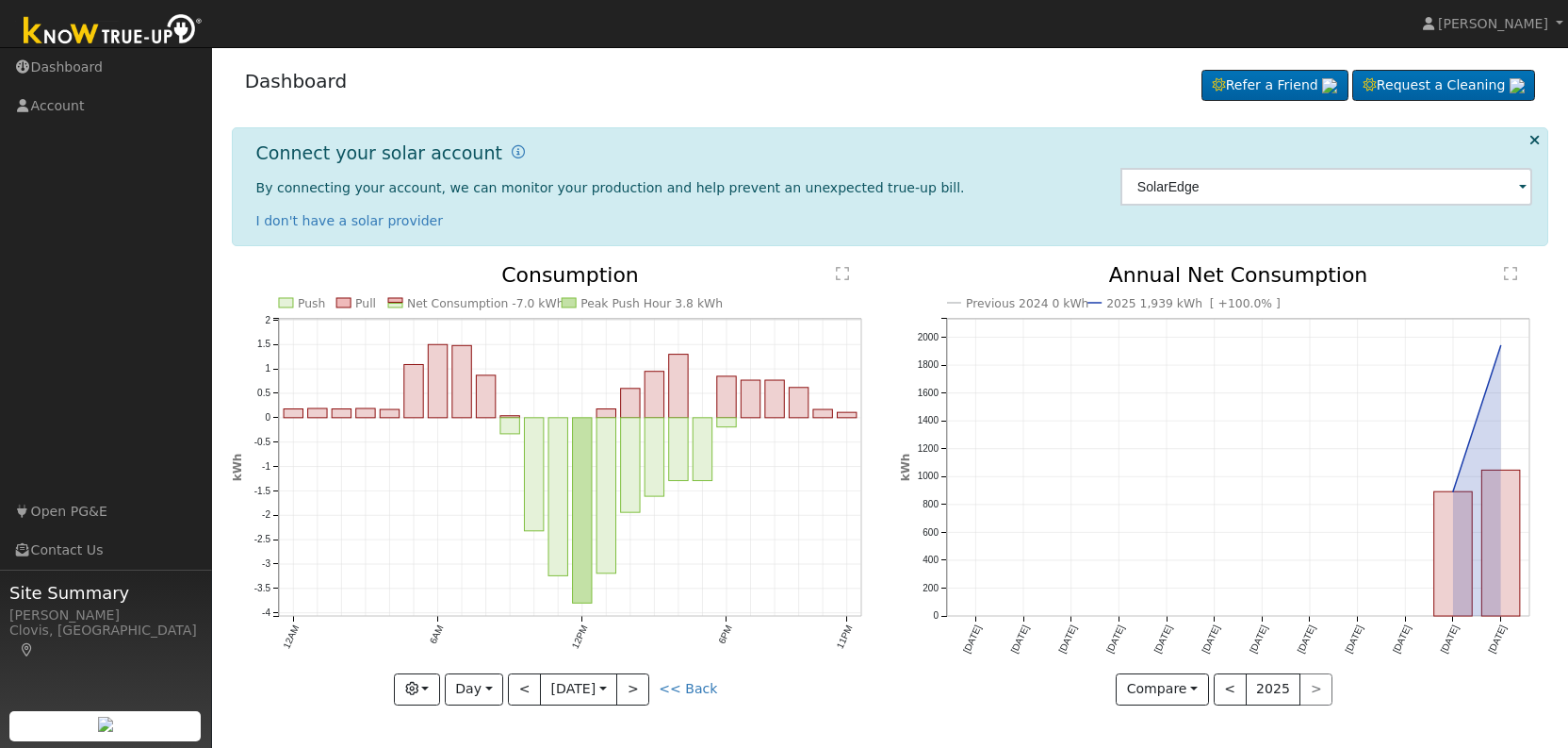
click at [1523, 192] on span at bounding box center [1523, 188] width 8 height 22
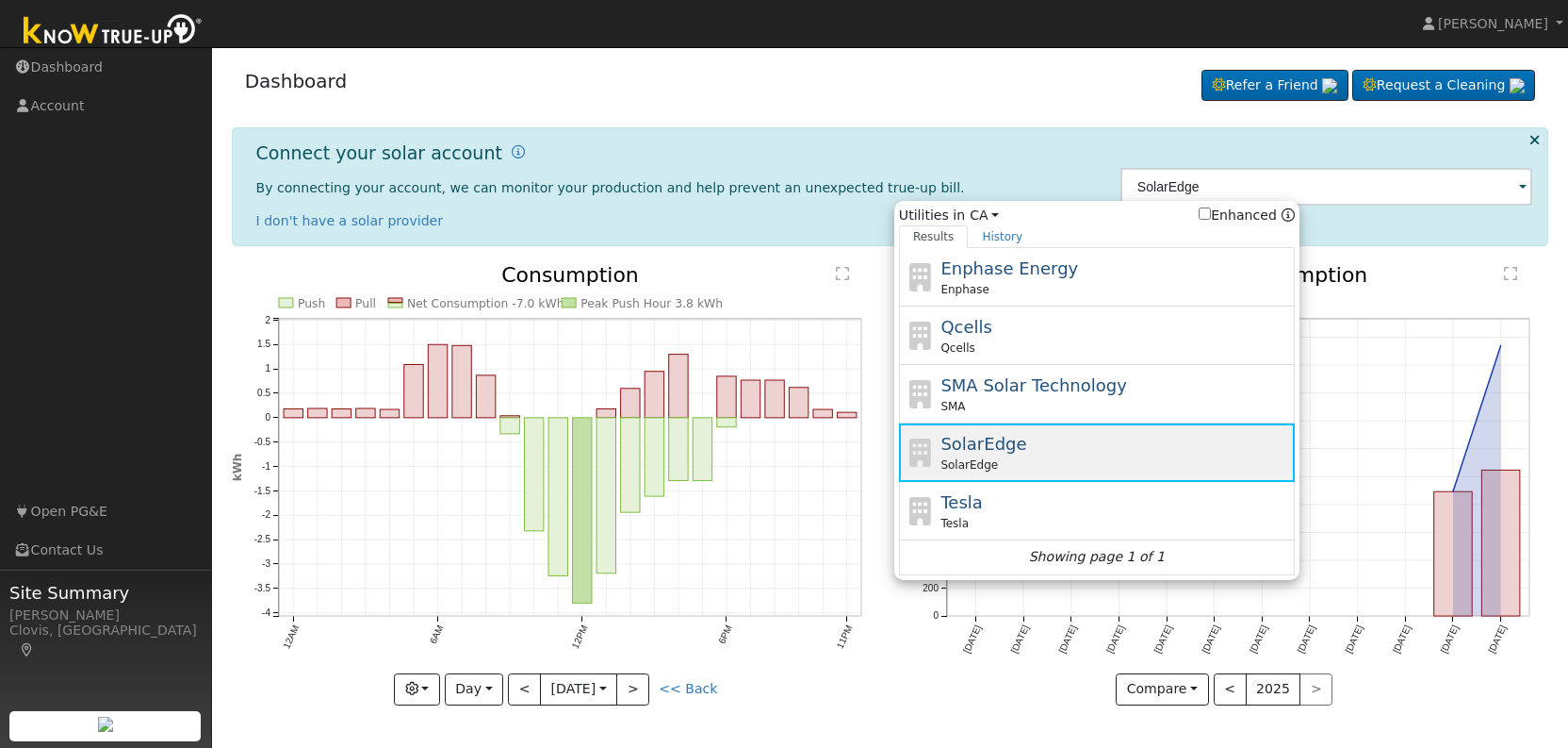
click at [1044, 464] on div "SolarEdge" at bounding box center [1115, 465] width 349 height 17
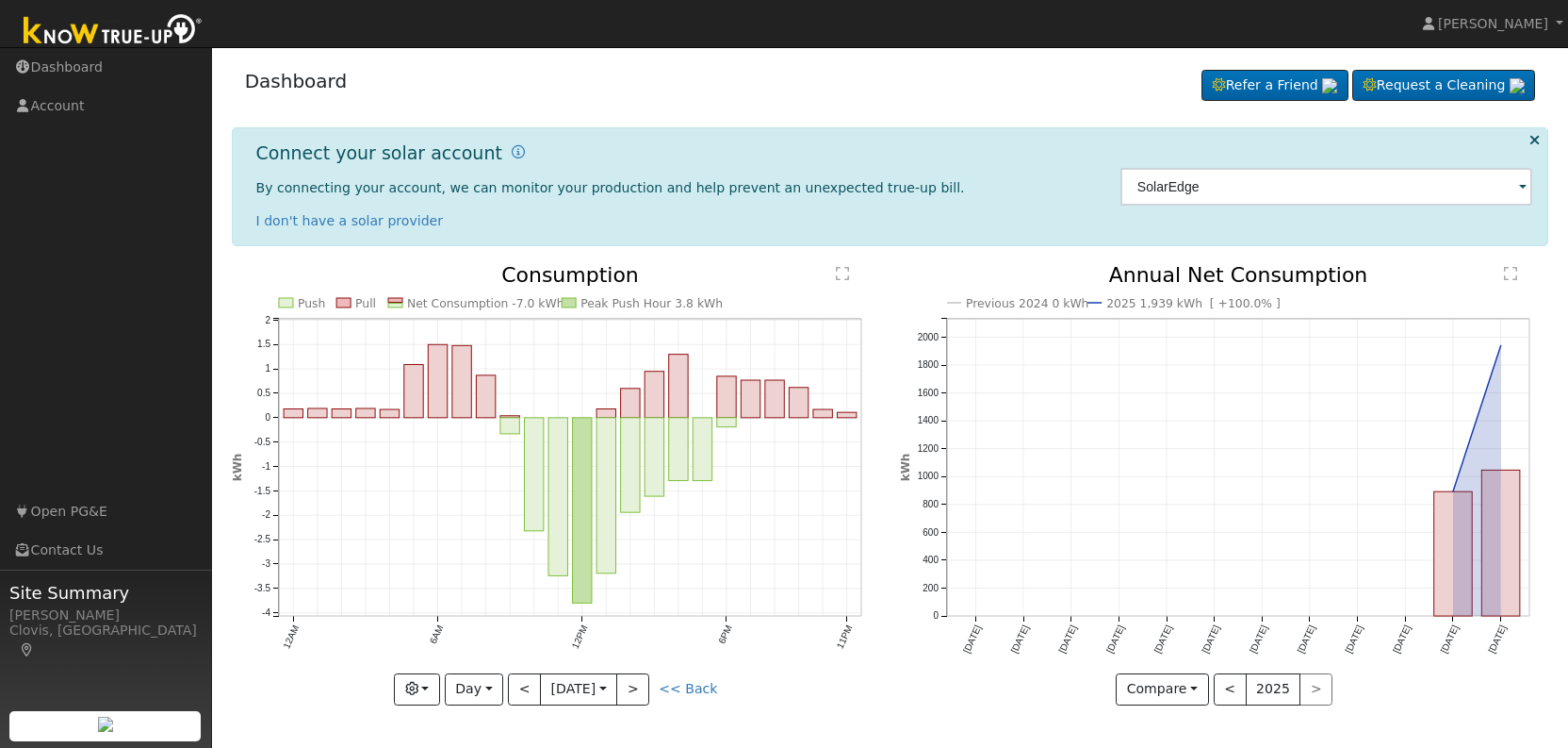
click at [839, 187] on span "By connecting your account, we can monitor your production and help prevent an …" at bounding box center [611, 188] width 709 height 15
click at [1522, 191] on span at bounding box center [1523, 188] width 8 height 22
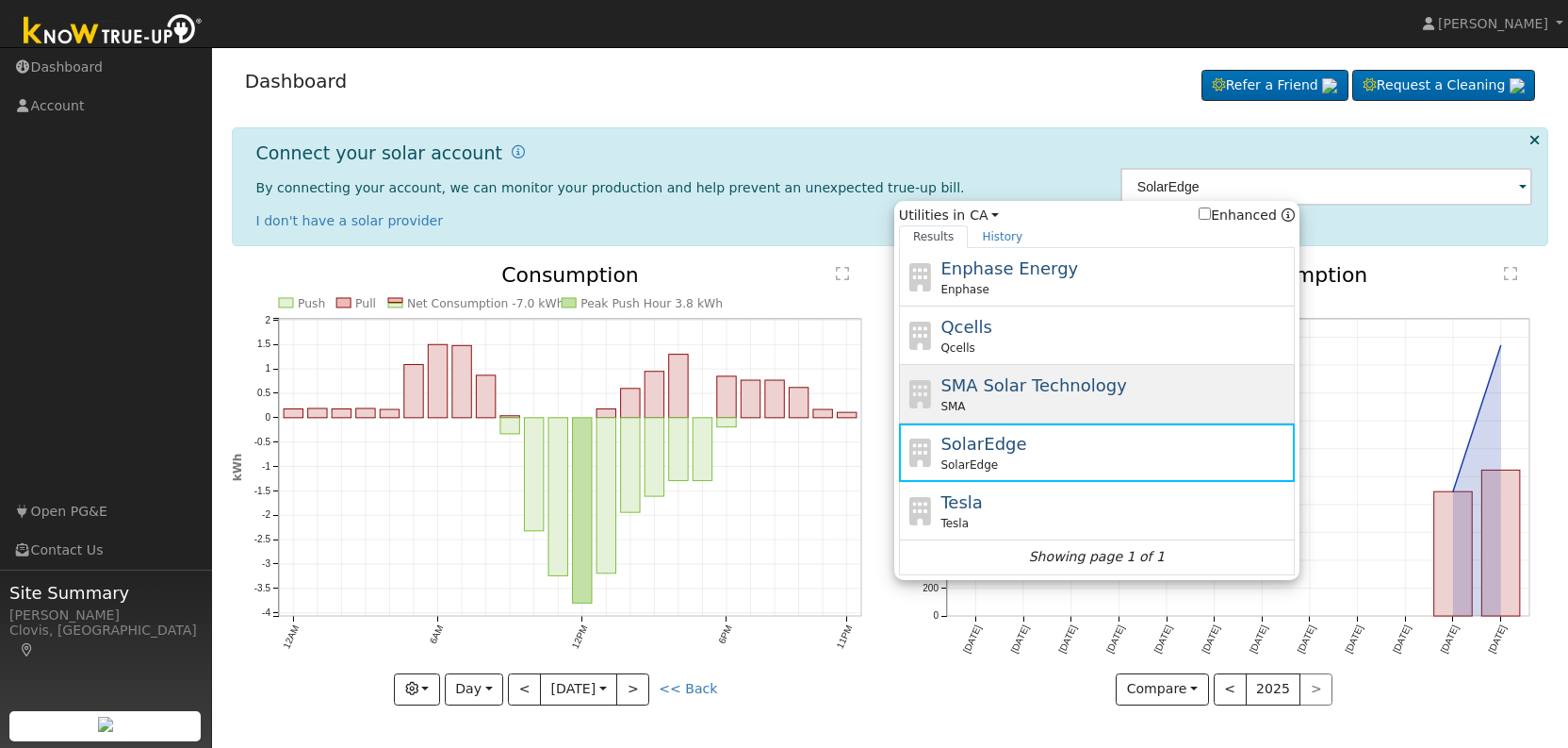
click at [1144, 409] on div "SMA" at bounding box center [1115, 406] width 349 height 17
type input "SMA"
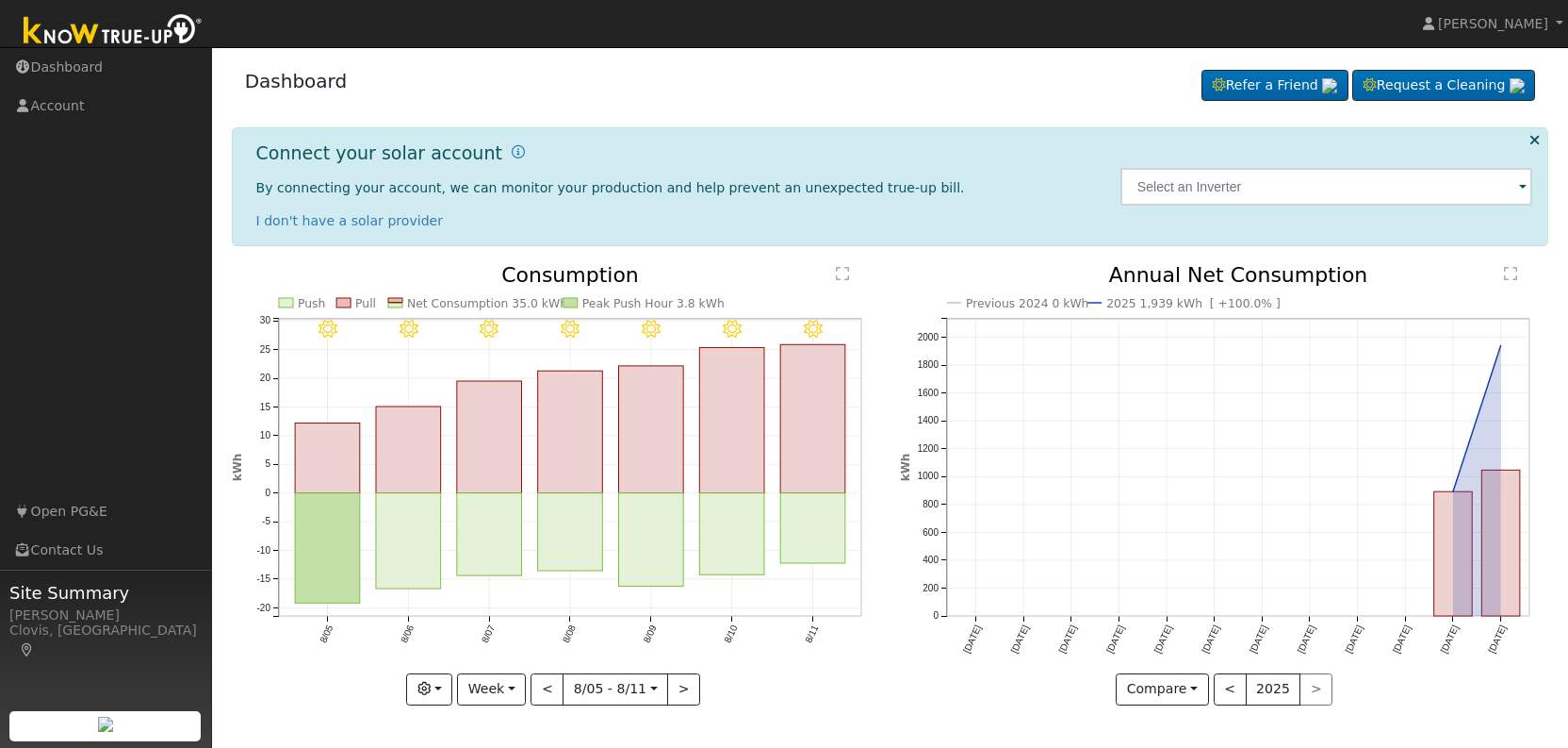
click at [1522, 191] on span at bounding box center [1523, 188] width 8 height 22
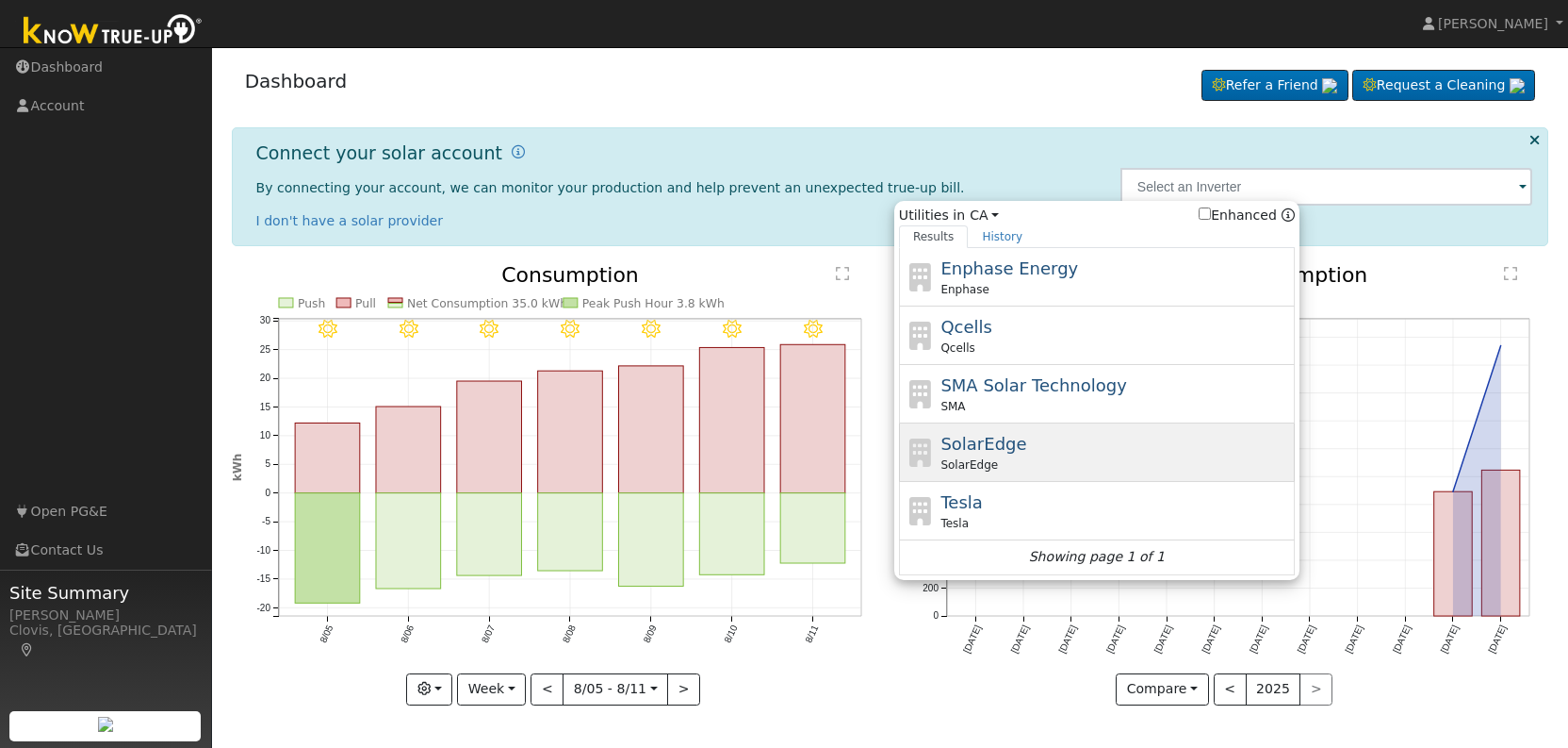
click at [1104, 450] on div "SolarEdge SolarEdge" at bounding box center [1115, 451] width 349 height 42
type input "SolarEdge"
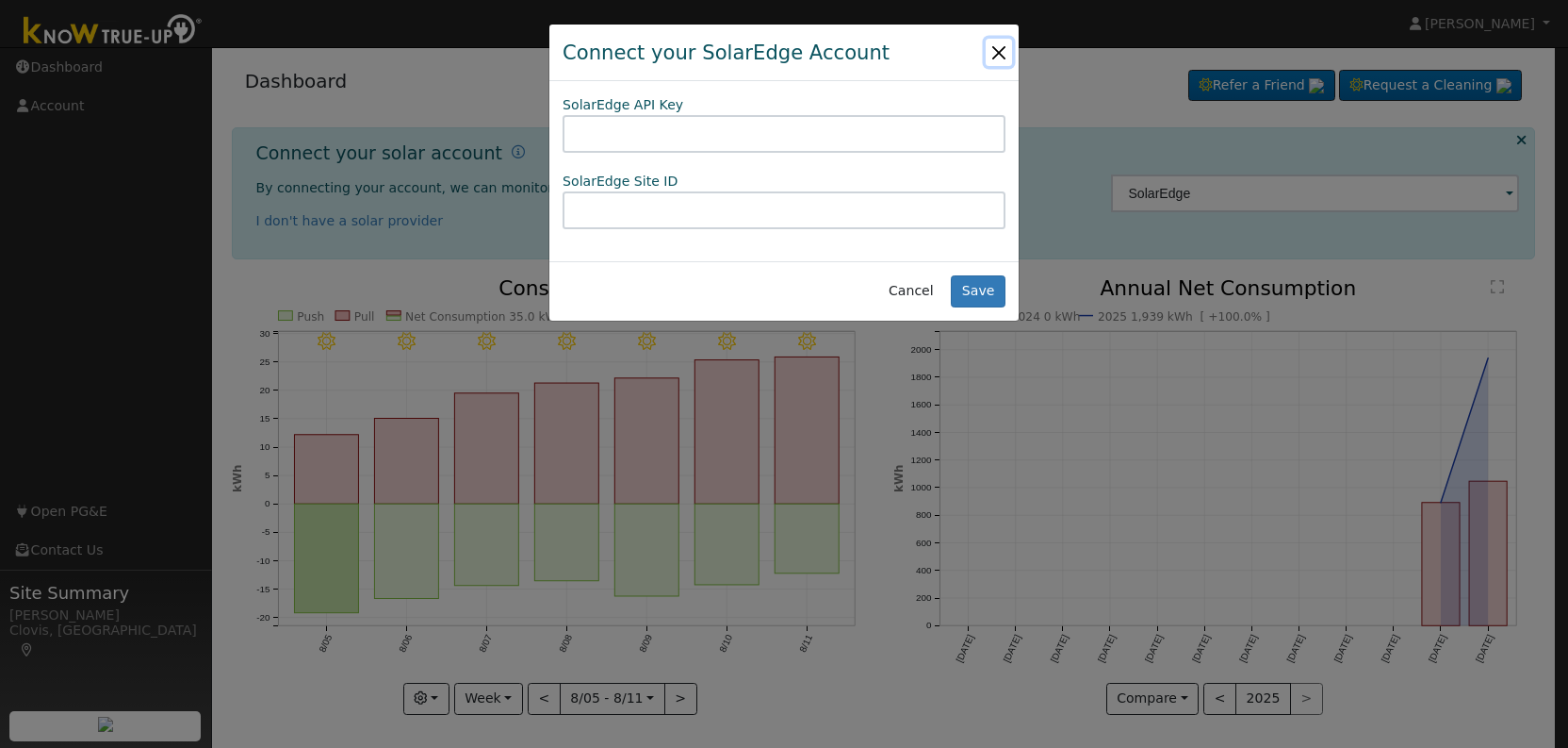
click at [999, 45] on button "Close" at bounding box center [999, 52] width 26 height 26
